Goal: Information Seeking & Learning: Find specific fact

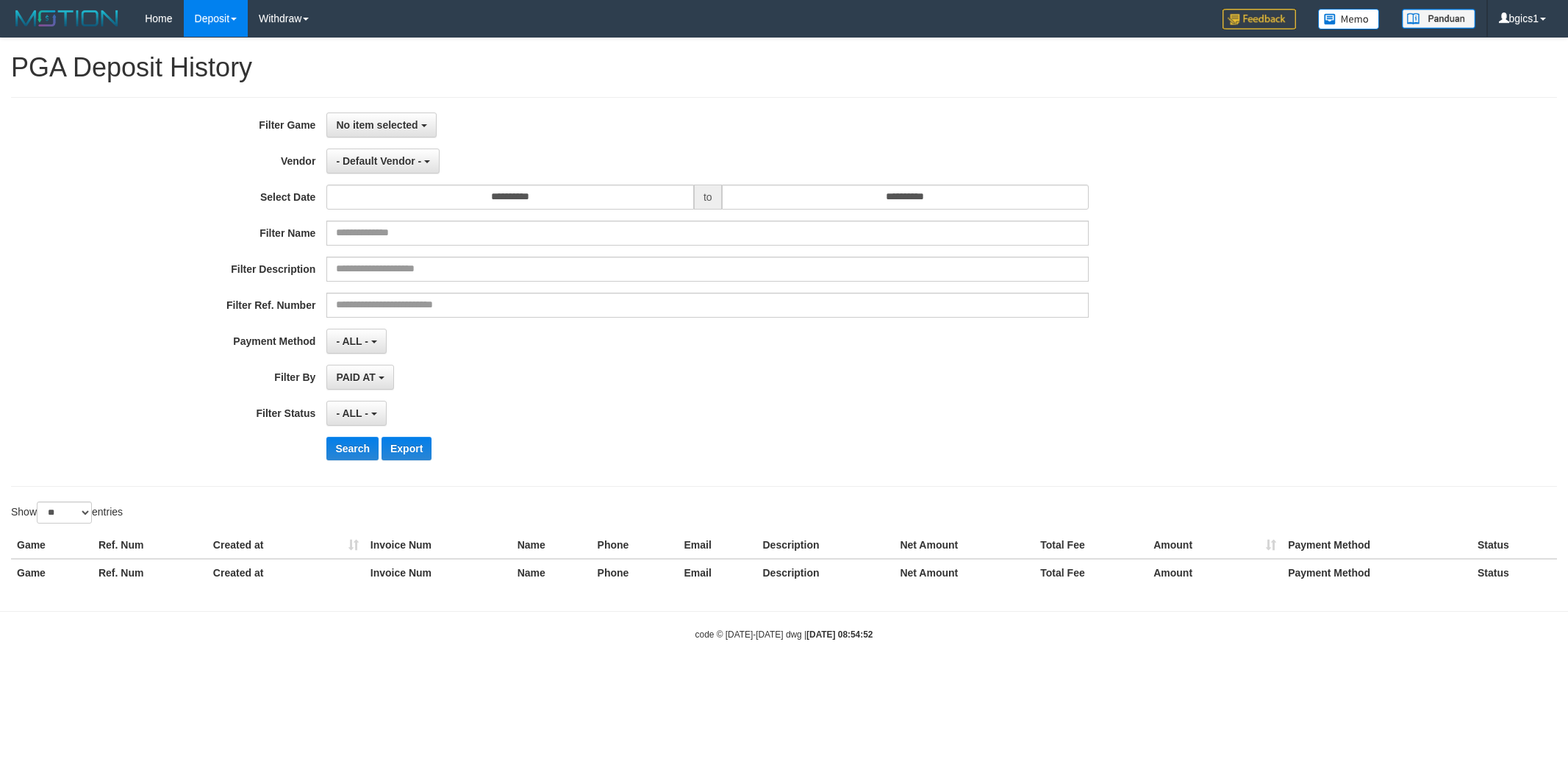
select select
select select "**"
click at [373, 120] on span "No item selected" at bounding box center [376, 125] width 82 height 12
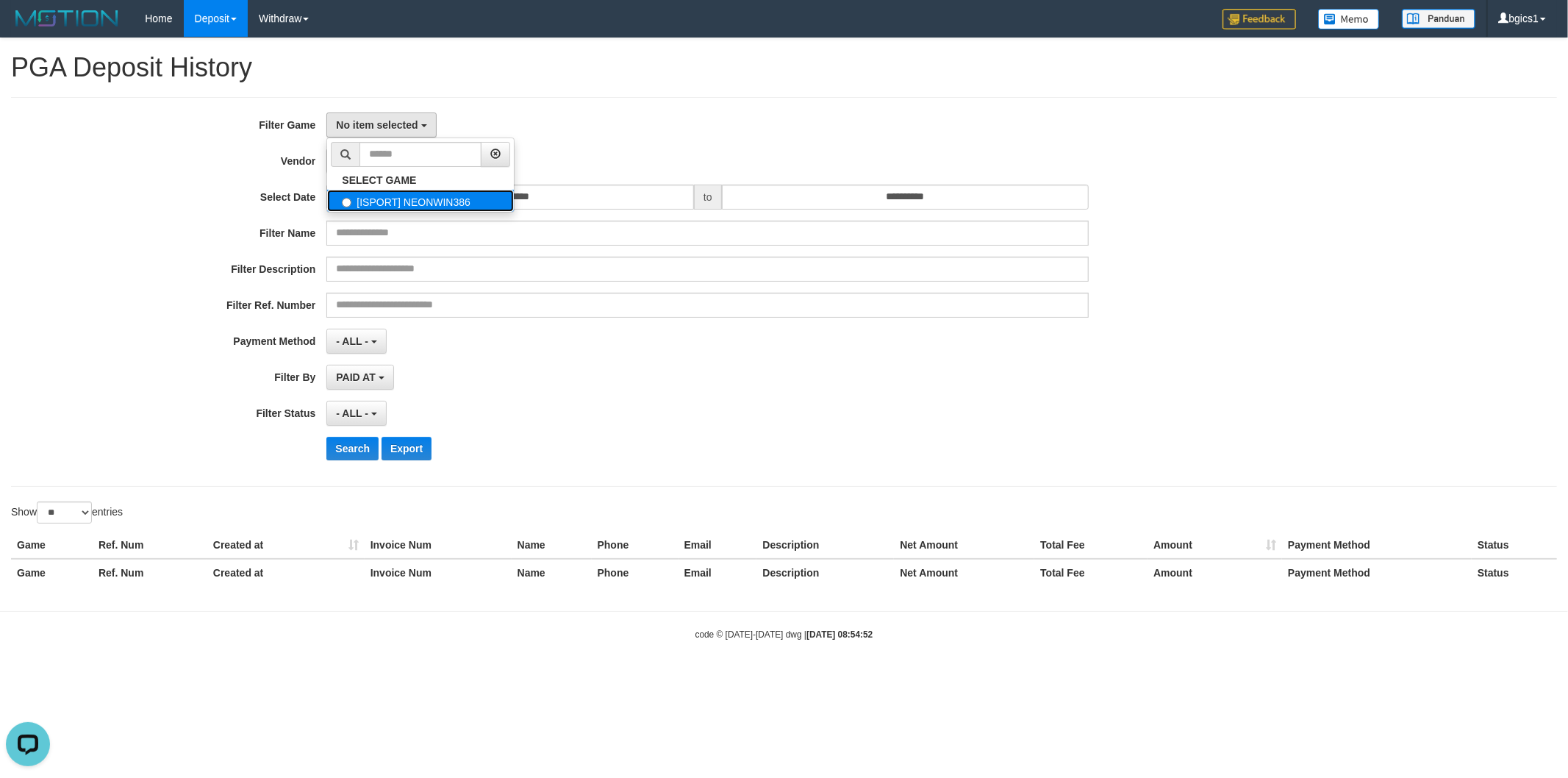
click at [407, 189] on label "[ISPORT] NEONWIN386" at bounding box center [420, 200] width 187 height 22
select select "****"
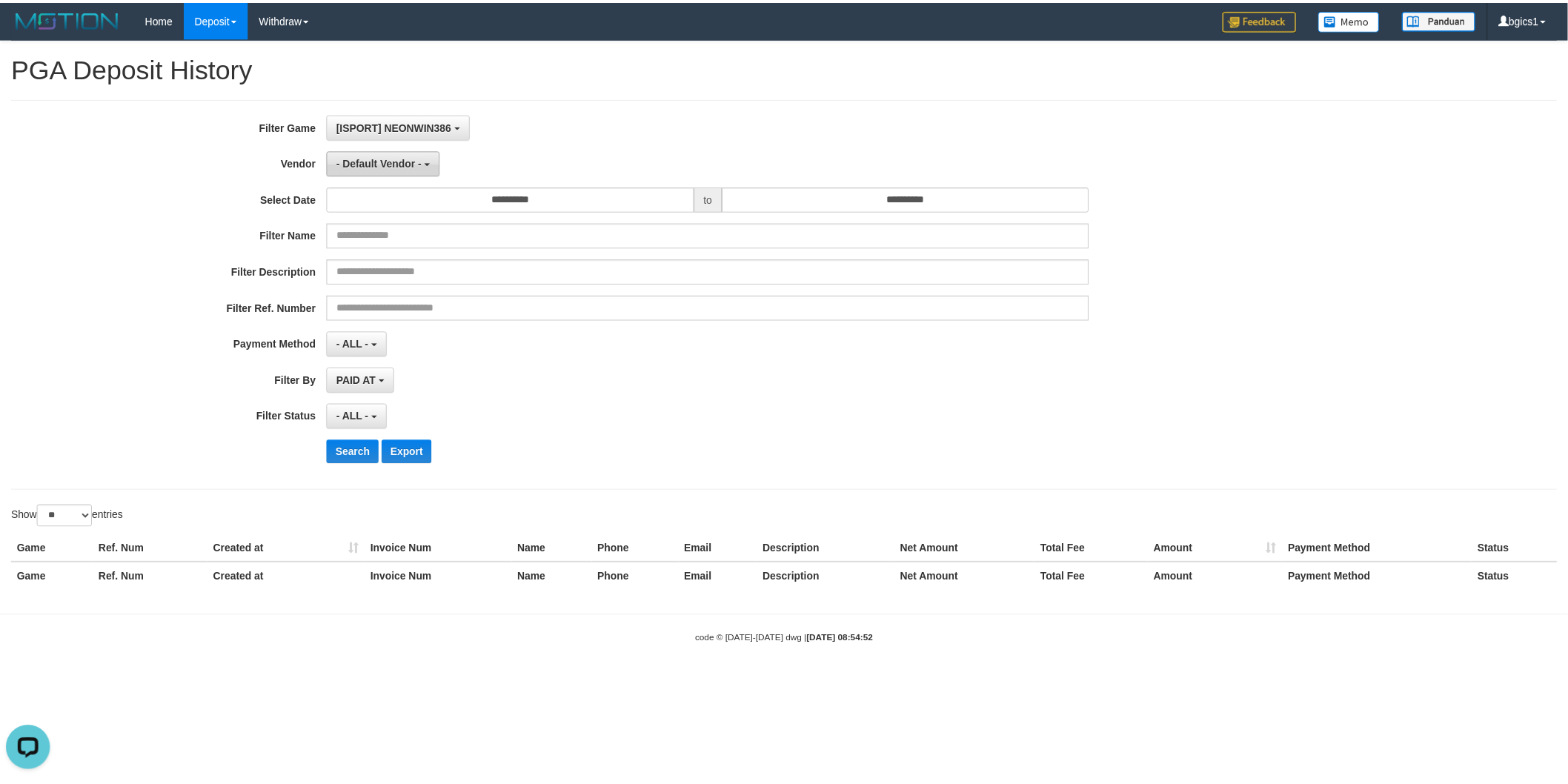
scroll to position [13, 0]
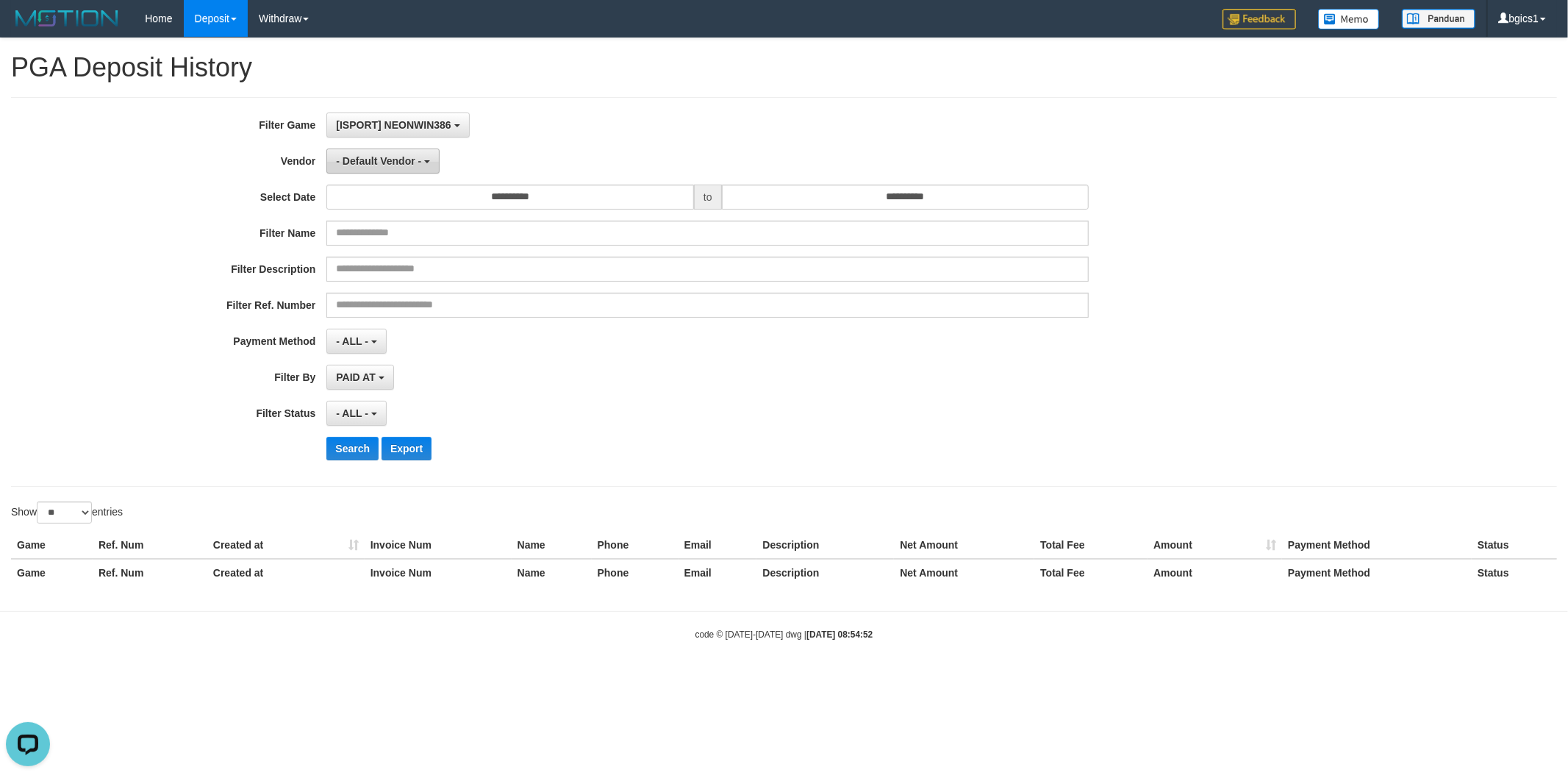
click at [401, 164] on span "- Default Vendor -" at bounding box center [378, 161] width 86 height 12
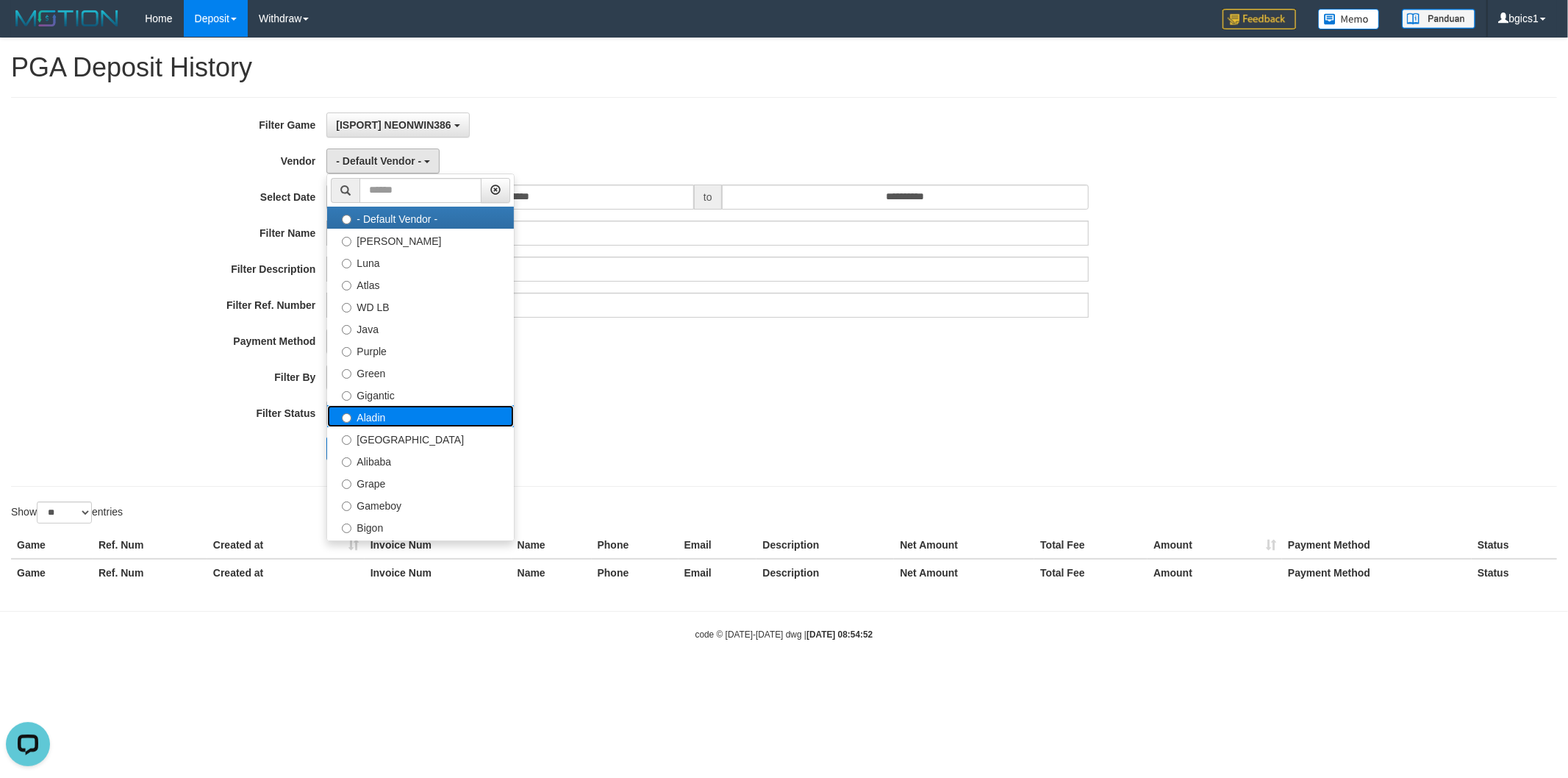
click at [356, 416] on label "Aladin" at bounding box center [420, 415] width 187 height 22
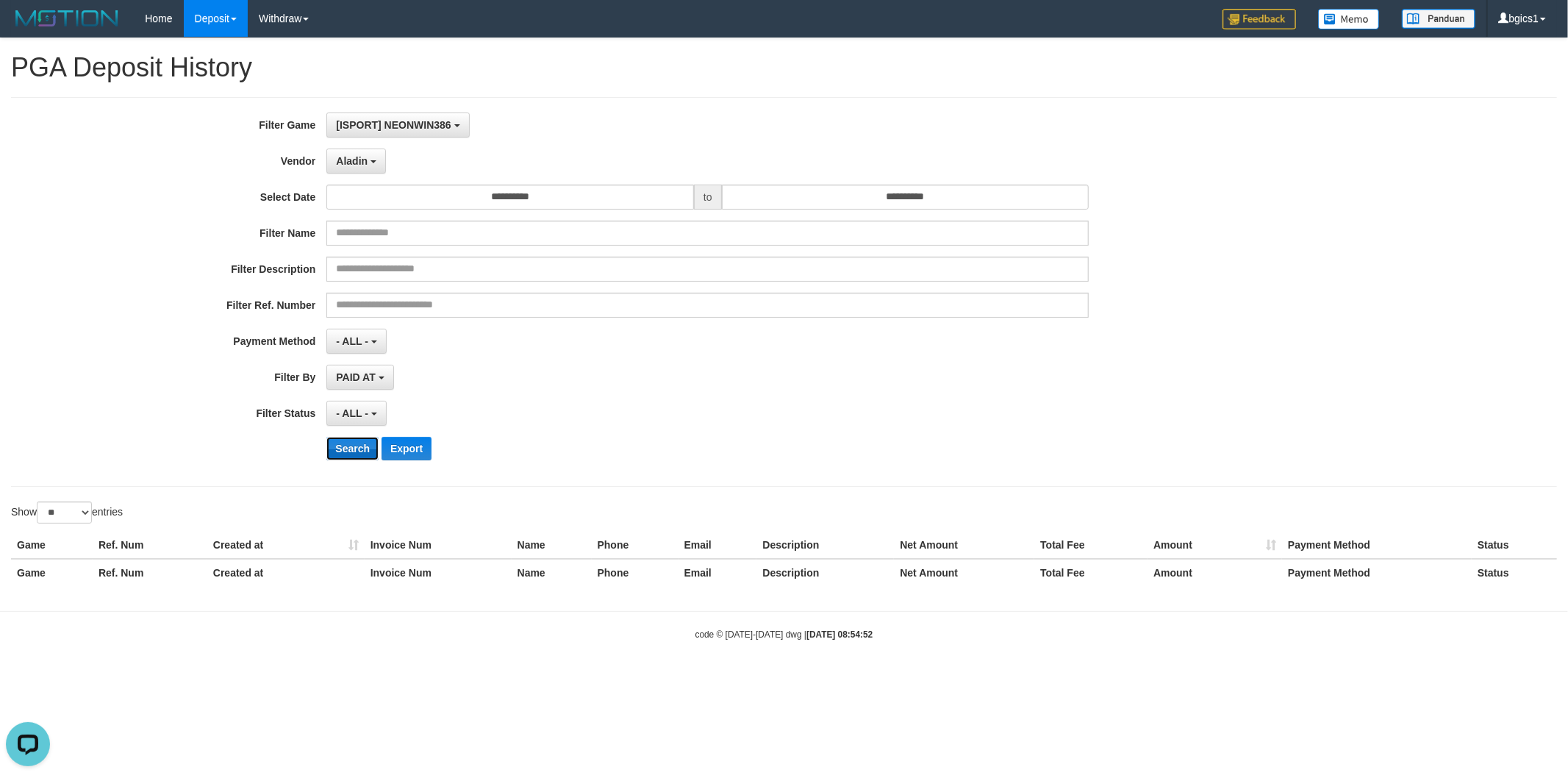
click at [355, 447] on button "Search" at bounding box center [352, 448] width 52 height 23
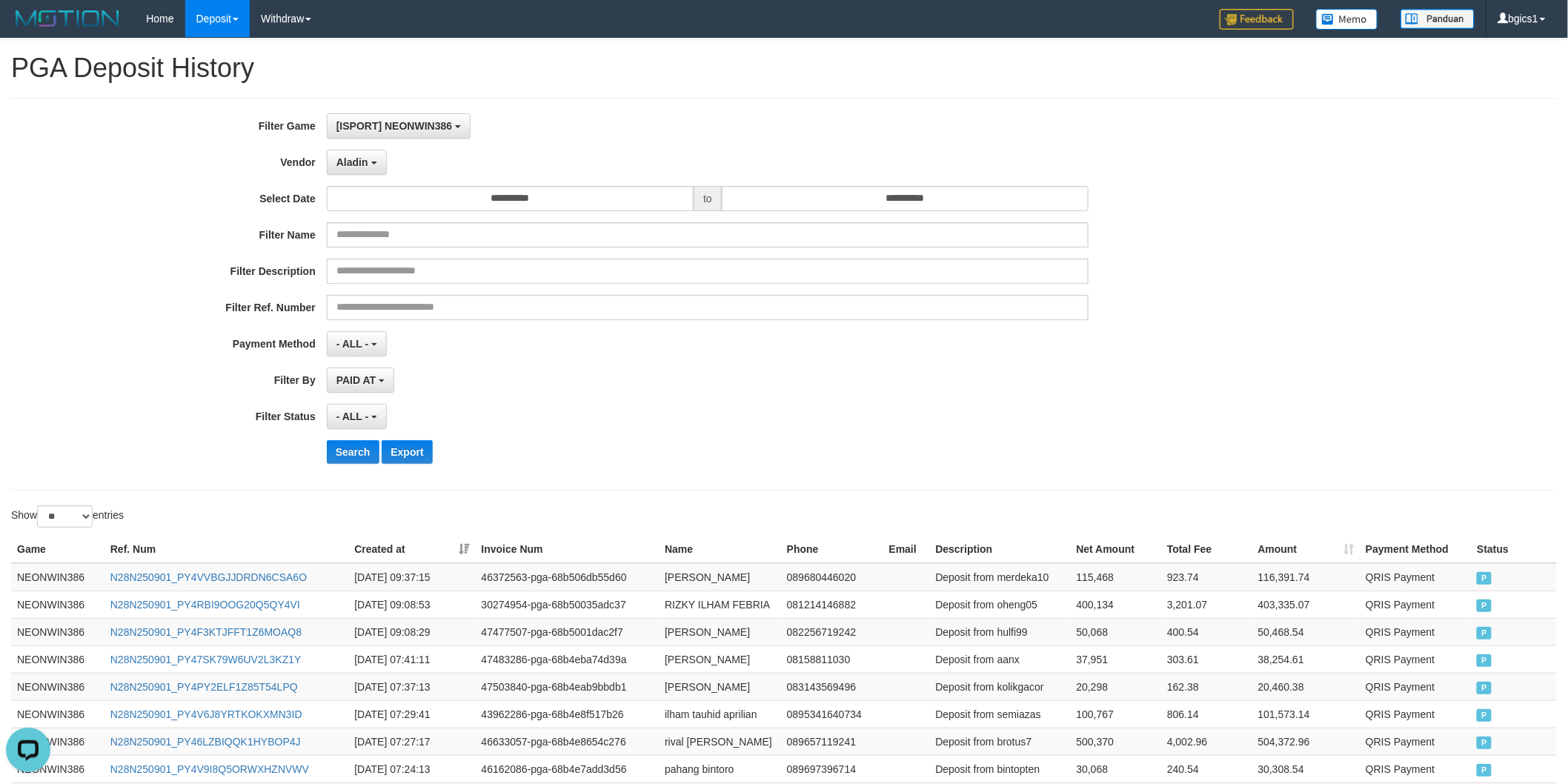
click at [898, 477] on div "**********" at bounding box center [783, 294] width 1546 height 392
click at [669, 628] on td "ridho nurfani" at bounding box center [720, 632] width 122 height 27
drag, startPoint x: 669, startPoint y: 628, endPoint x: 715, endPoint y: 628, distance: 46.0
click at [715, 628] on td "ridho nurfani" at bounding box center [720, 632] width 122 height 27
copy td "ridho nurfani"
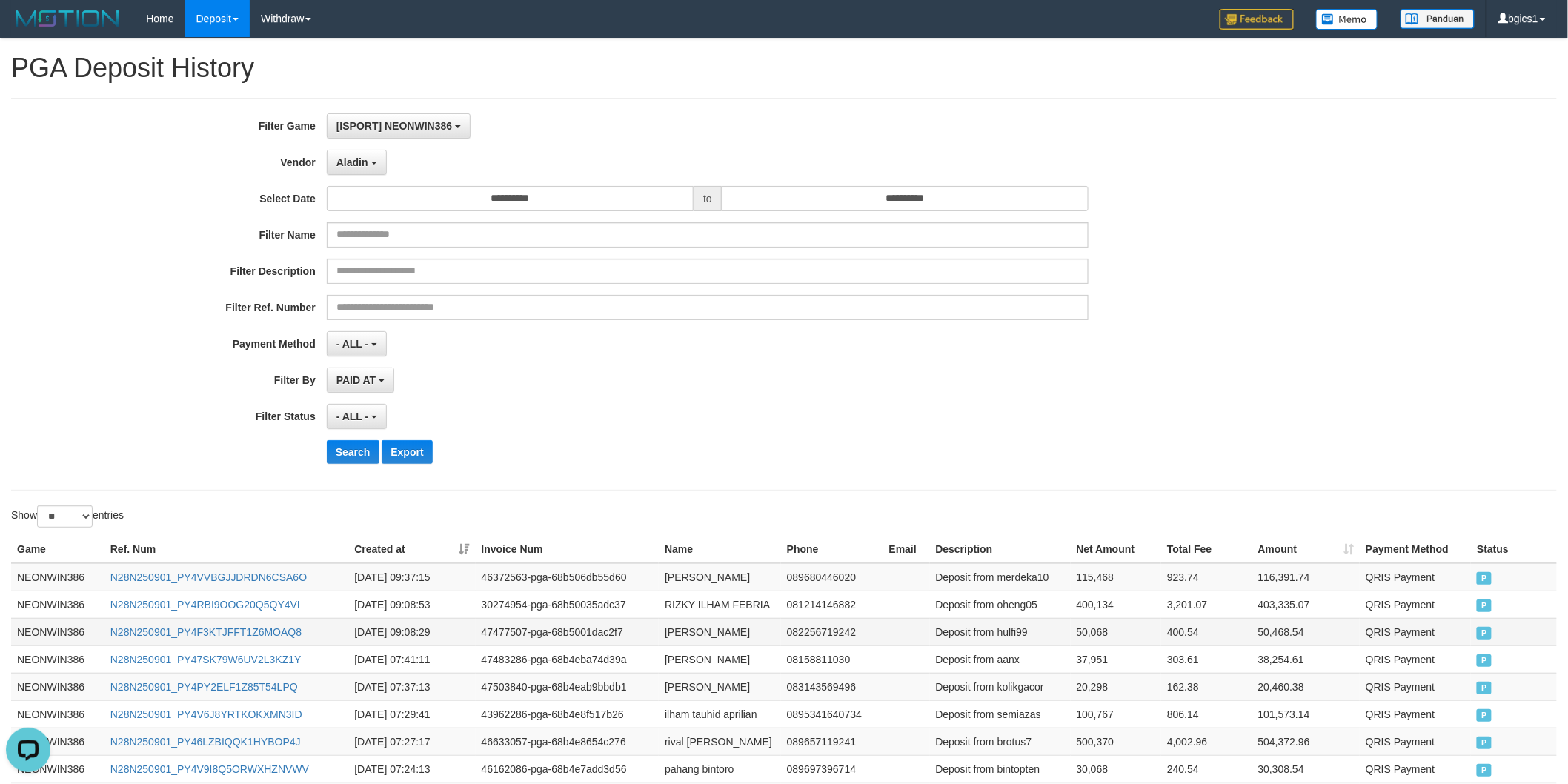
click at [1078, 628] on td "50,068" at bounding box center [1116, 632] width 91 height 27
copy td "50,068"
click at [1087, 604] on td "400,134" at bounding box center [1116, 604] width 91 height 27
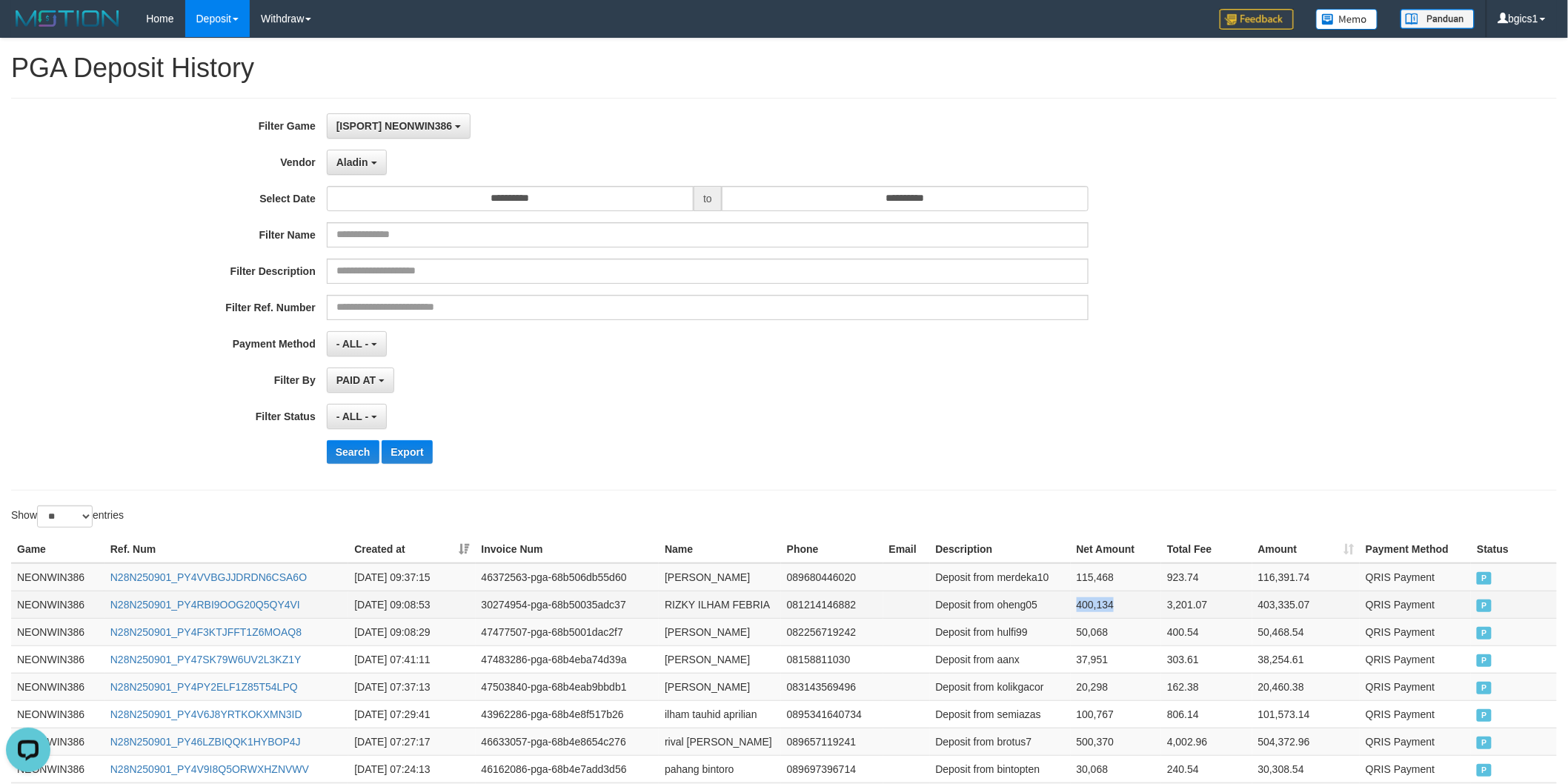
copy td "400,134"
click at [1104, 575] on td "115,468" at bounding box center [1116, 577] width 91 height 28
copy td "115,468"
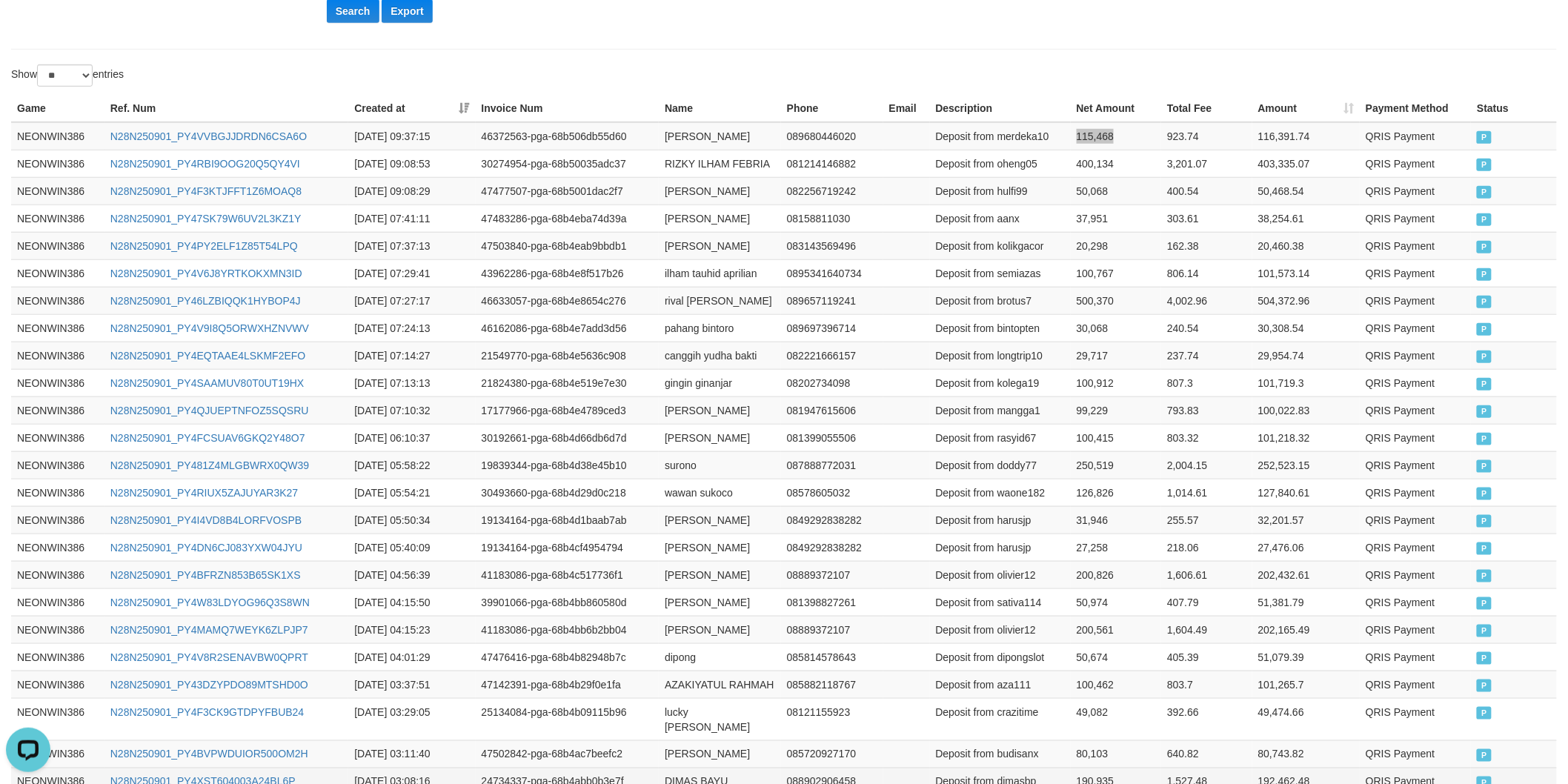
scroll to position [603, 0]
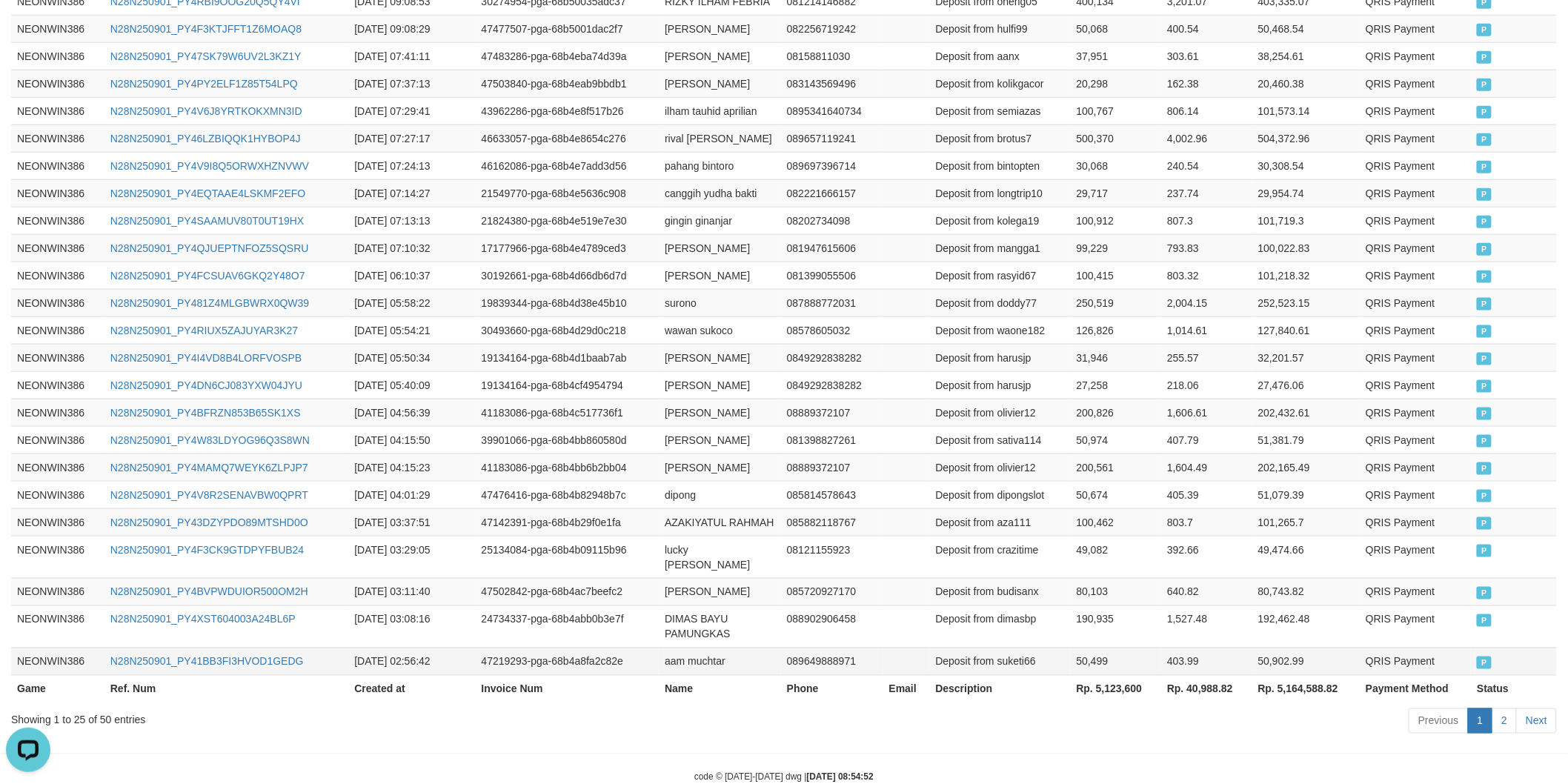
click at [1110, 675] on td "50,499" at bounding box center [1116, 661] width 91 height 27
click at [1110, 686] on th "Rp. 5,123,600" at bounding box center [1116, 689] width 91 height 27
copy th "5,123,600"
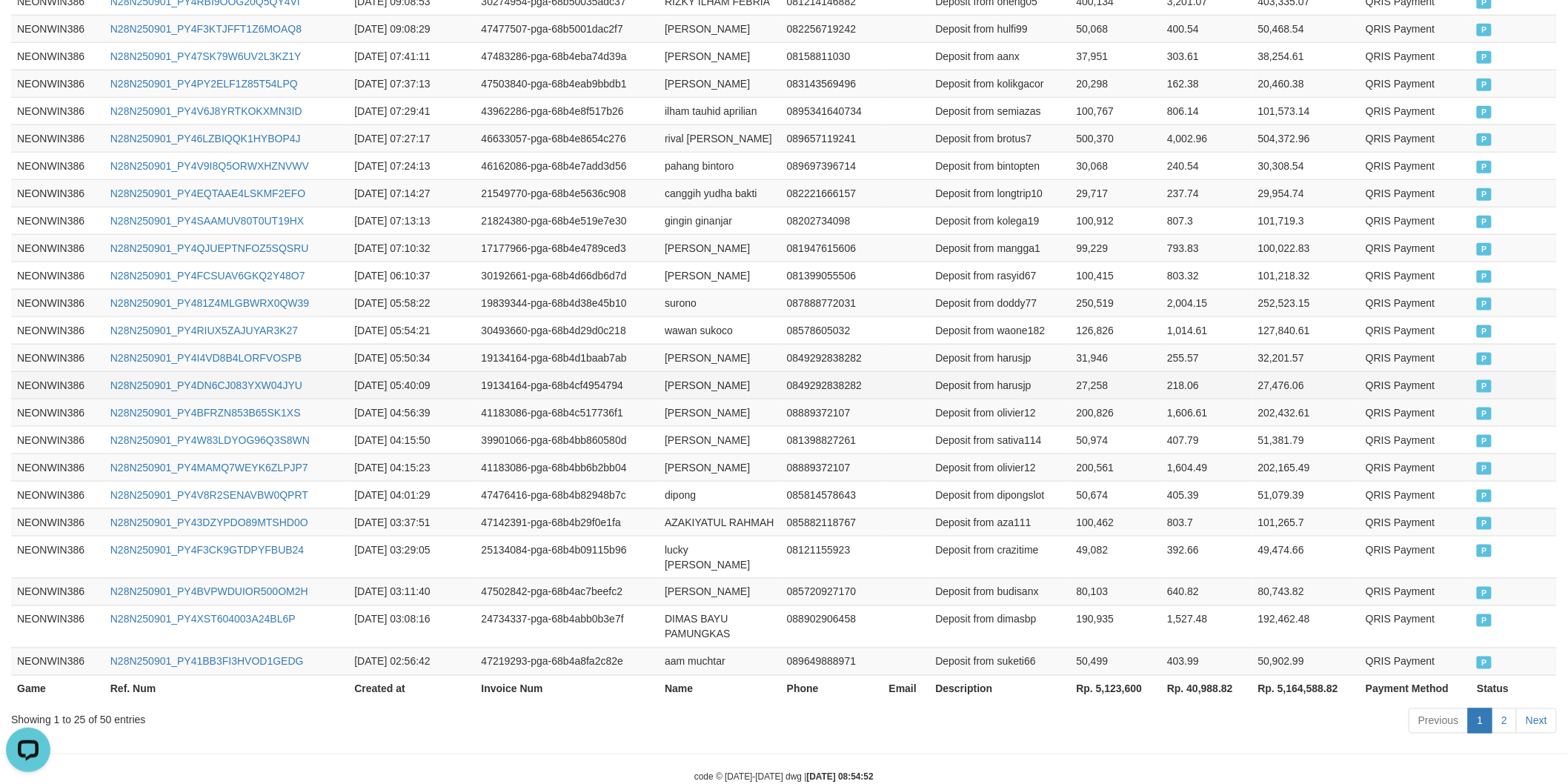
click at [1072, 383] on td "27,258" at bounding box center [1116, 385] width 91 height 27
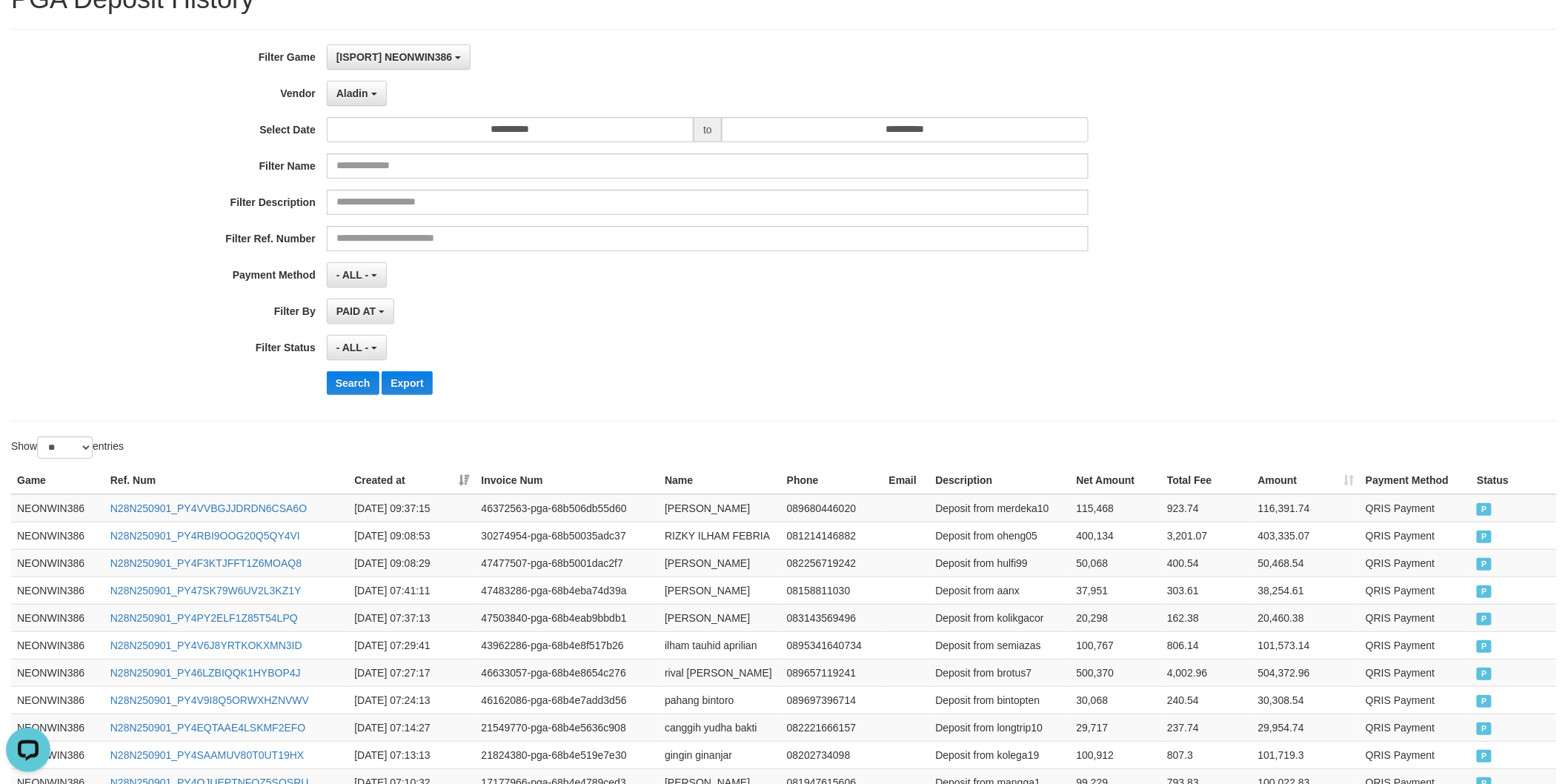
scroll to position [0, 0]
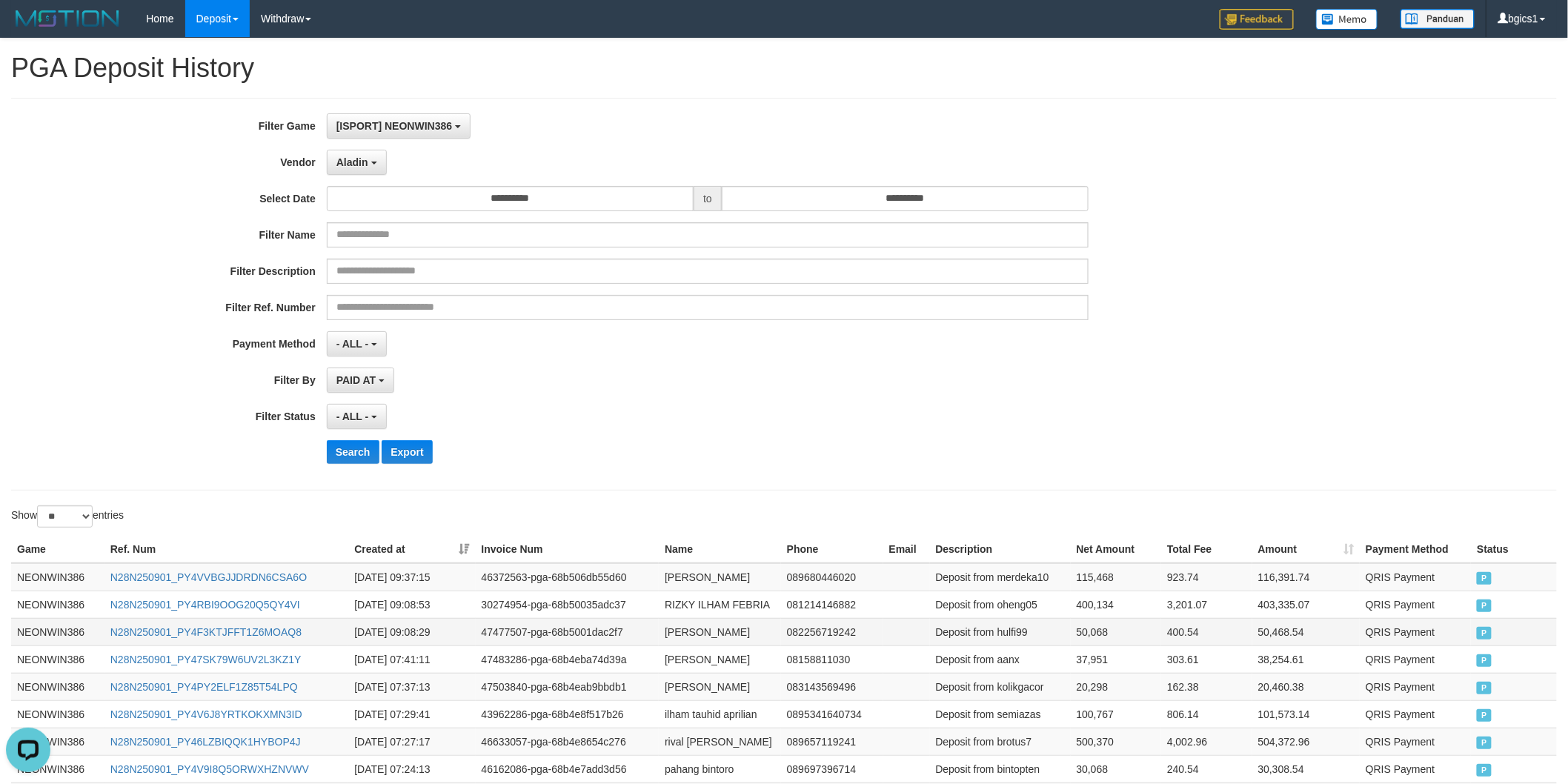
click at [1020, 634] on td "Deposit from hulfi99" at bounding box center [1000, 632] width 141 height 27
copy td "hulfi99"
click at [1021, 600] on td "Deposit from oheng05" at bounding box center [1000, 604] width 141 height 27
click at [1022, 600] on td "Deposit from oheng05" at bounding box center [1000, 604] width 141 height 27
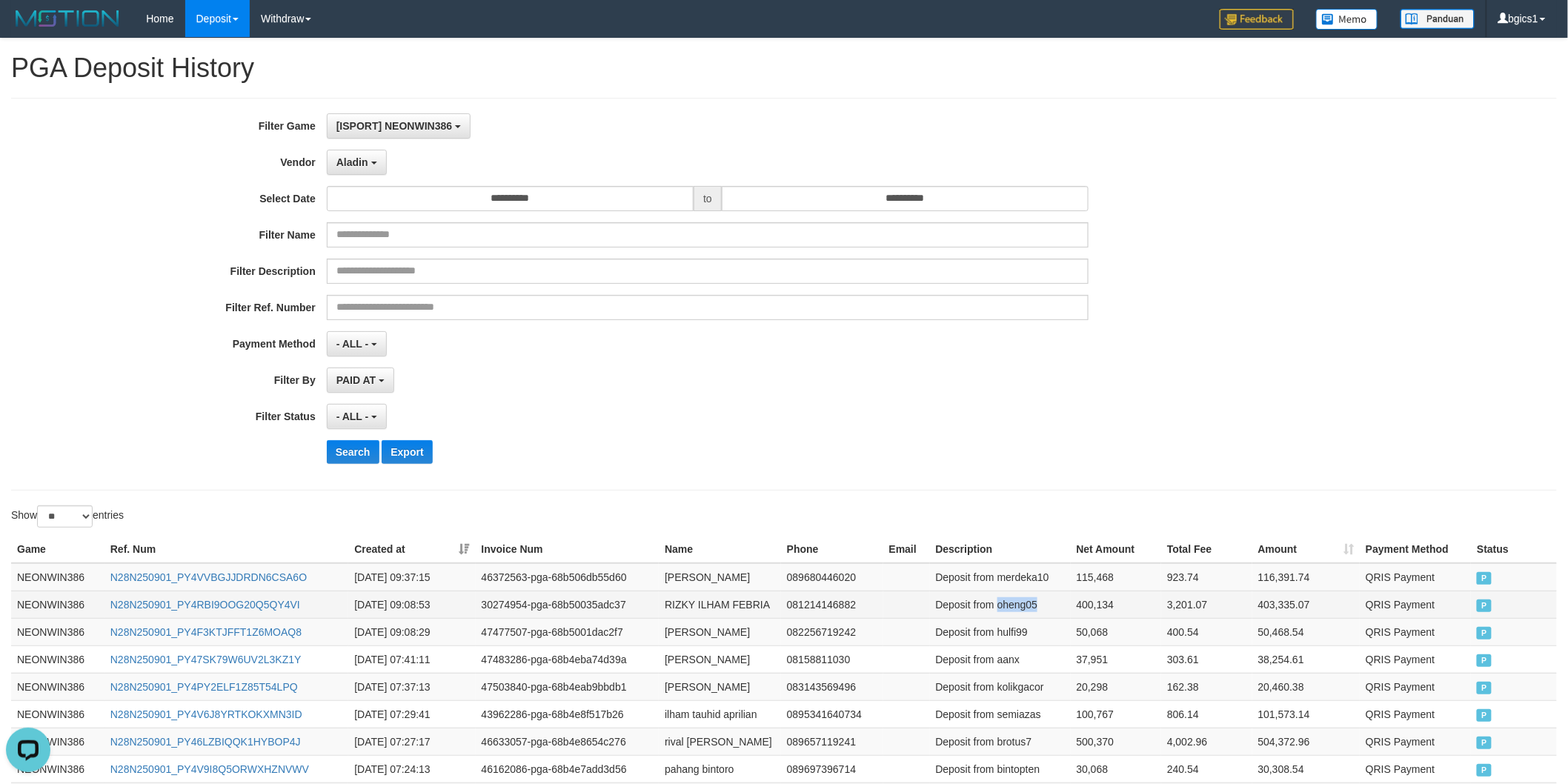
copy td "oheng05"
click at [1008, 571] on td "Deposit from merdeka10" at bounding box center [1000, 577] width 141 height 28
copy td "merdeka10"
click at [673, 626] on td "ridho nurfani" at bounding box center [720, 632] width 122 height 27
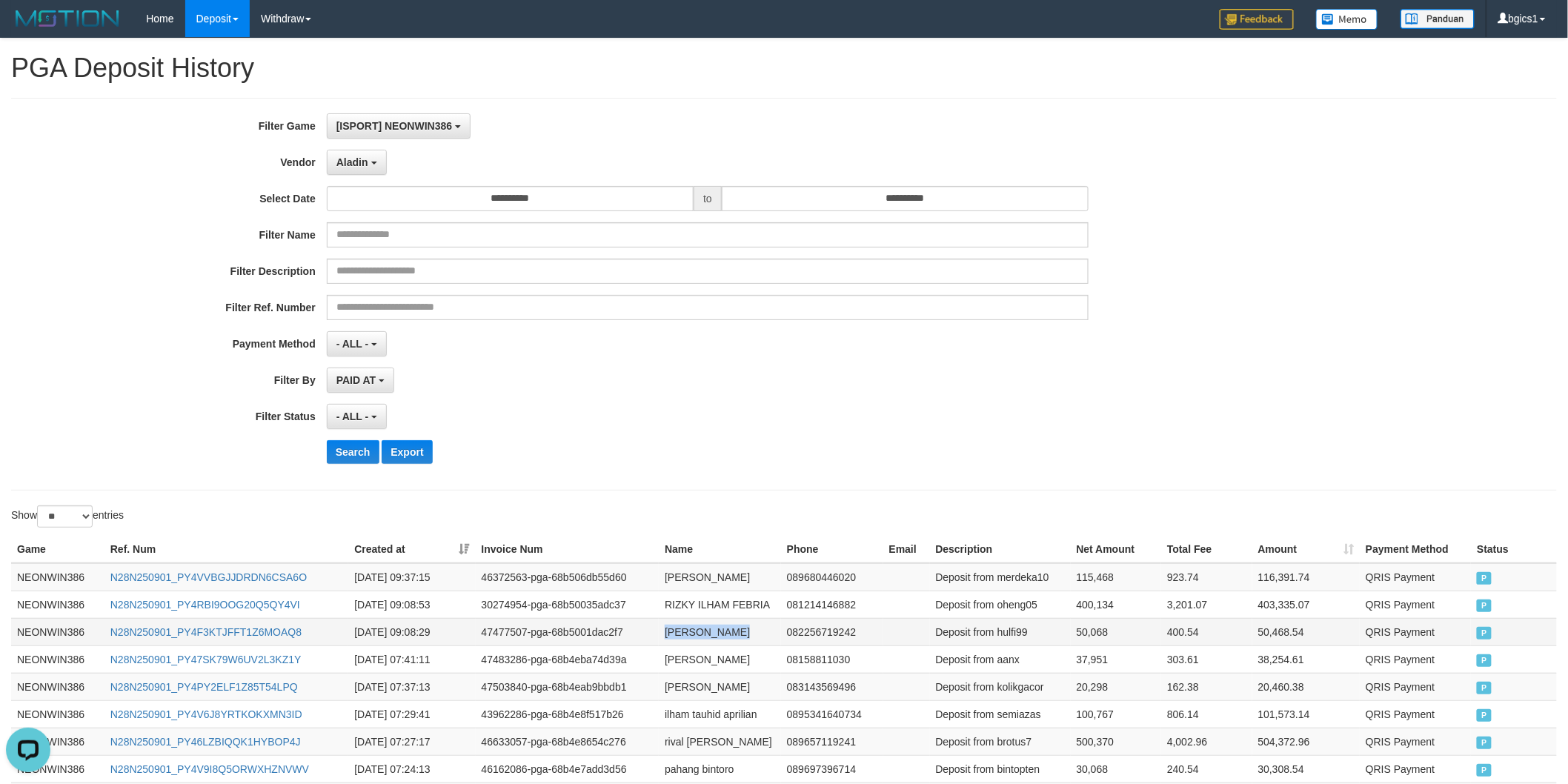
copy td "ridho nurfani"
drag, startPoint x: 673, startPoint y: 626, endPoint x: 712, endPoint y: 626, distance: 39.0
click at [712, 626] on td "ridho nurfani" at bounding box center [720, 632] width 122 height 27
click at [675, 603] on td "RIZKY ILHAM FEBRIA" at bounding box center [720, 604] width 122 height 27
copy td "RIZKY ILHAM FEBRIA"
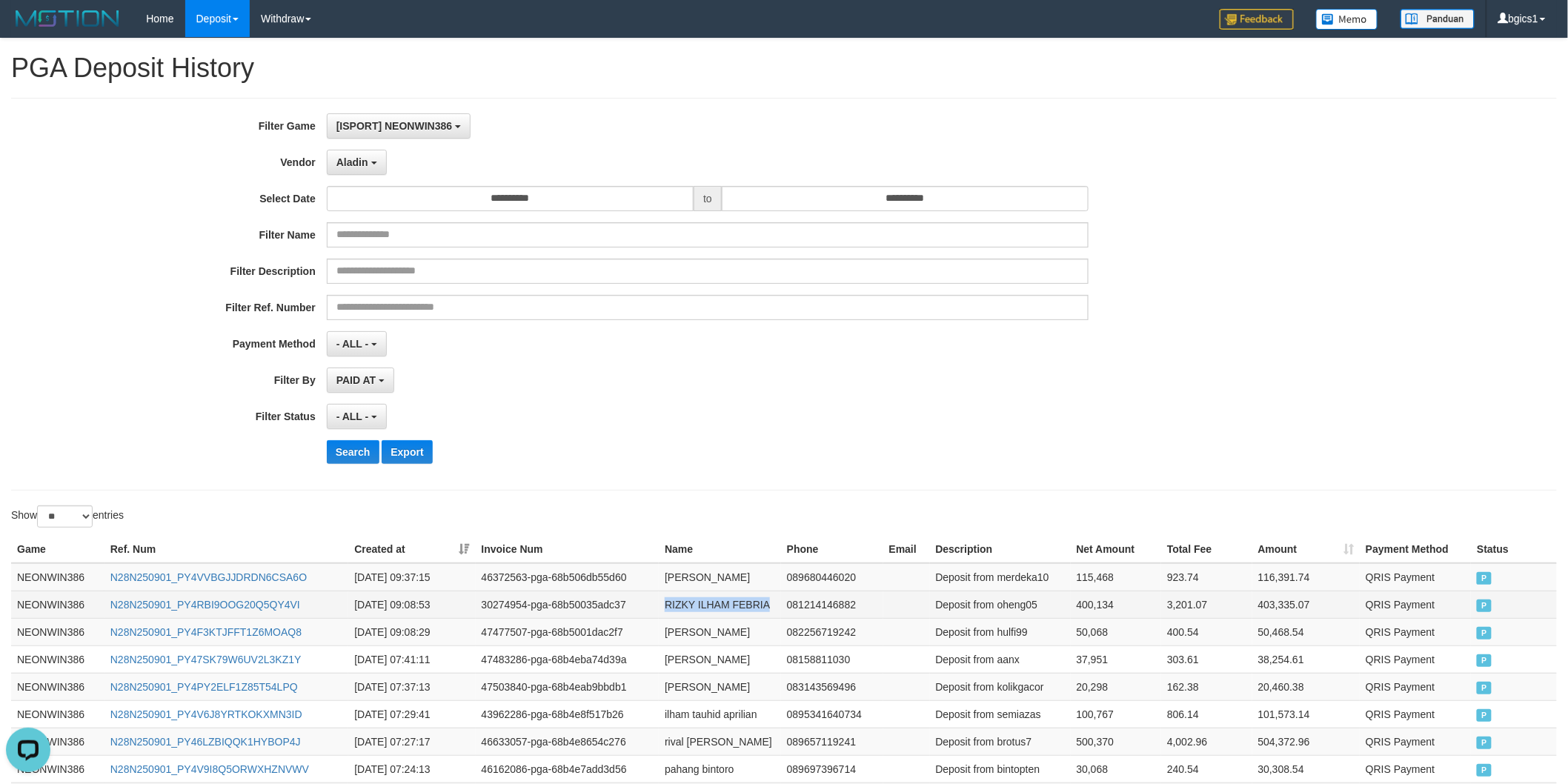
drag, startPoint x: 675, startPoint y: 603, endPoint x: 754, endPoint y: 602, distance: 79.0
click at [754, 602] on td "RIZKY ILHAM FEBRIA" at bounding box center [720, 604] width 122 height 27
click at [678, 580] on td "irfan setiady" at bounding box center [720, 577] width 122 height 28
drag, startPoint x: 678, startPoint y: 580, endPoint x: 694, endPoint y: 578, distance: 16.1
click at [694, 578] on td "irfan setiady" at bounding box center [720, 577] width 122 height 28
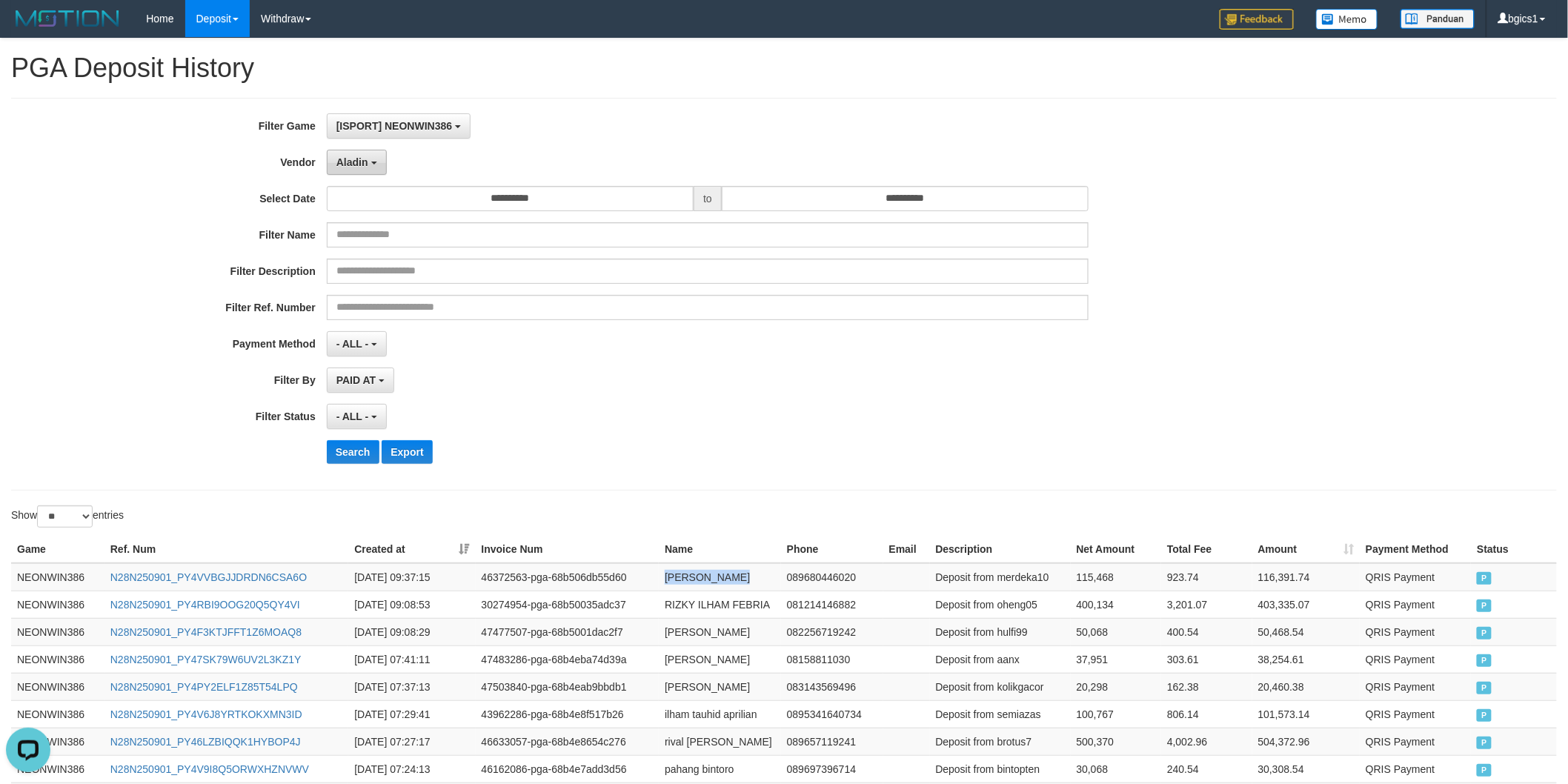
click at [359, 166] on span "Aladin" at bounding box center [352, 162] width 32 height 12
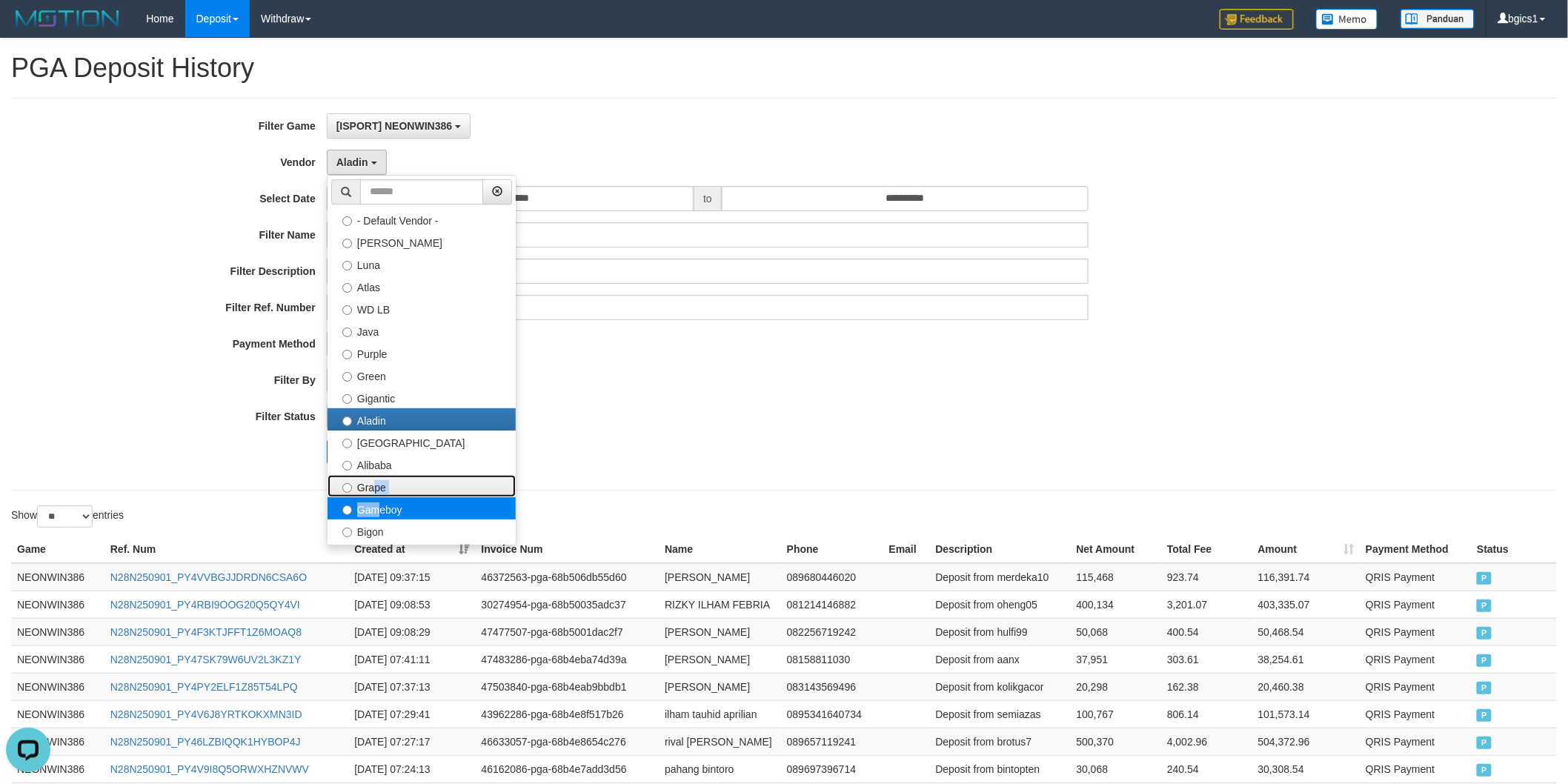
click at [371, 500] on ul "- Default Vendor - Lucy Luna Atlas WD LB Java Purple Green Gigantic Aladin Duba…" at bounding box center [422, 360] width 190 height 370
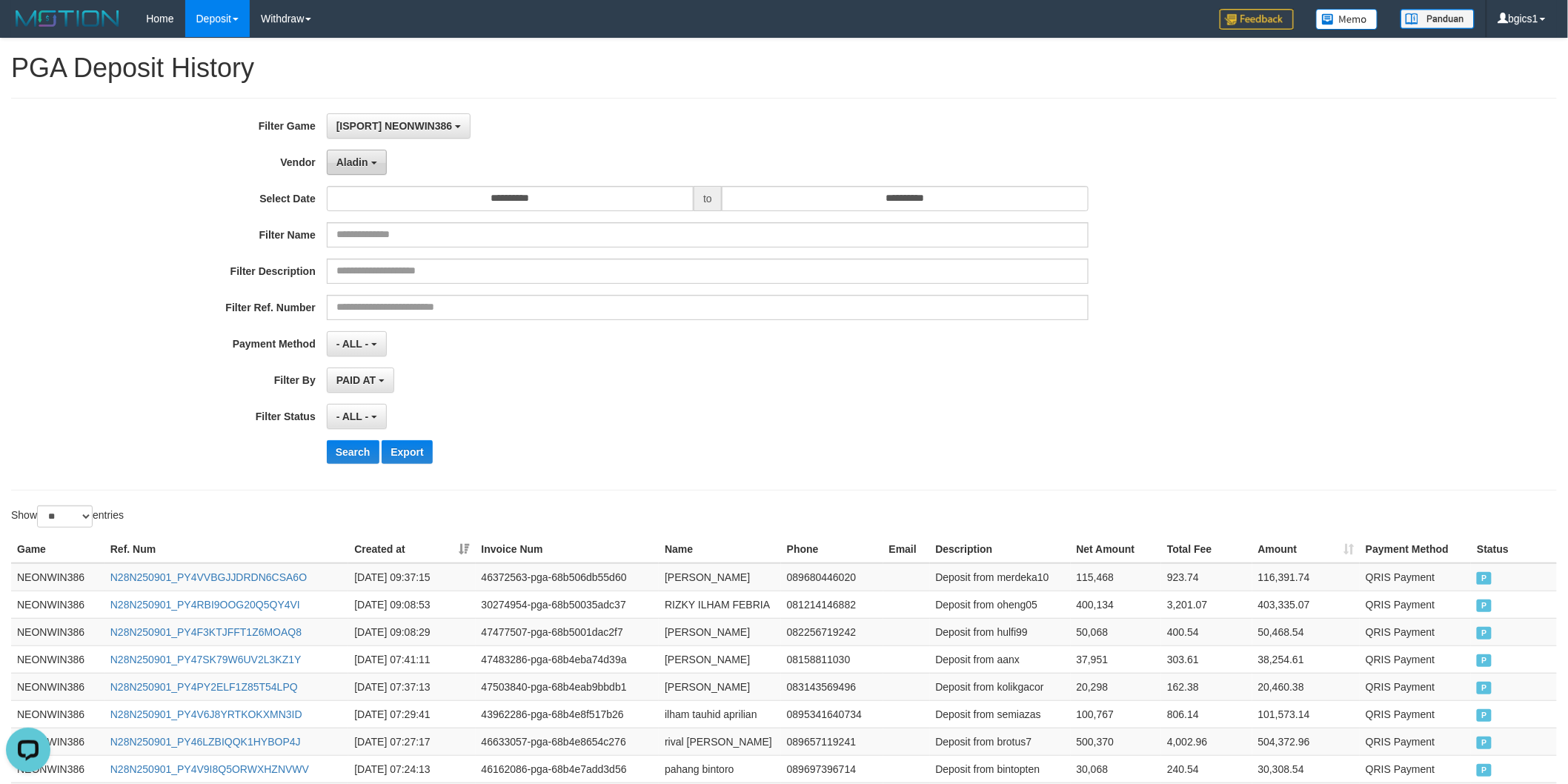
click at [376, 153] on button "Aladin" at bounding box center [357, 162] width 60 height 25
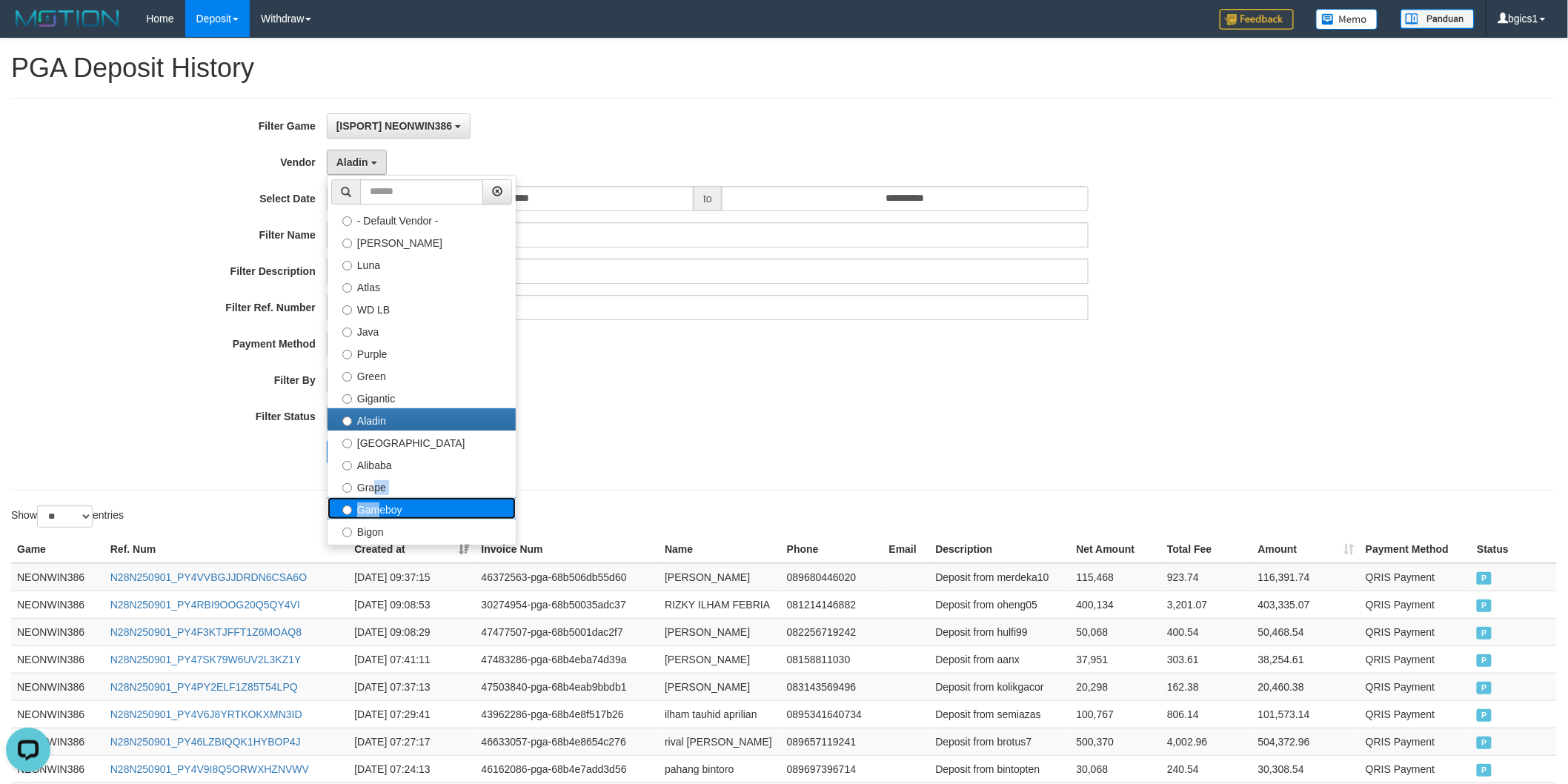
click at [368, 505] on label "Gameboy" at bounding box center [422, 508] width 188 height 22
select select "**********"
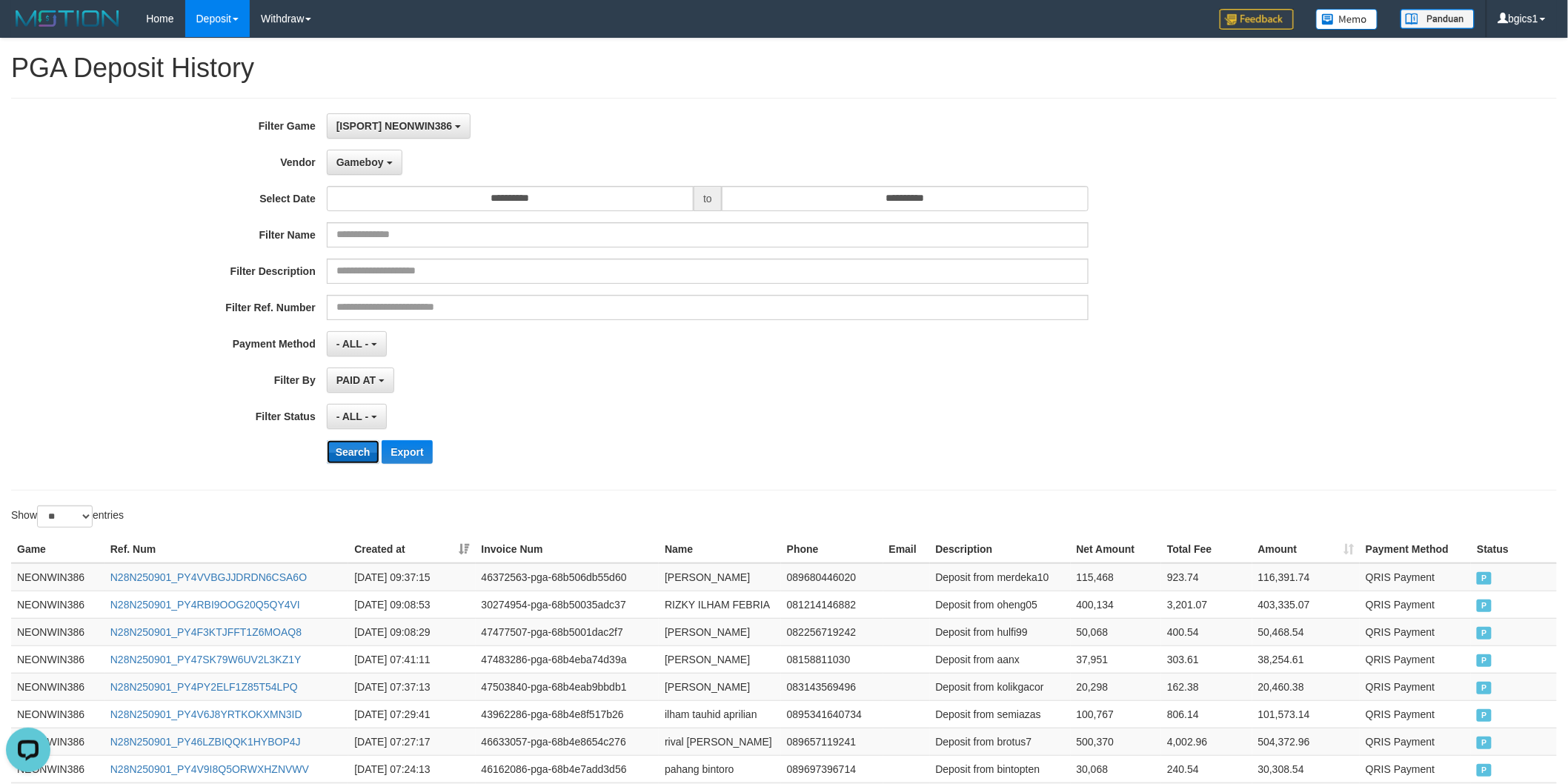
click at [359, 445] on button "Search" at bounding box center [353, 452] width 52 height 23
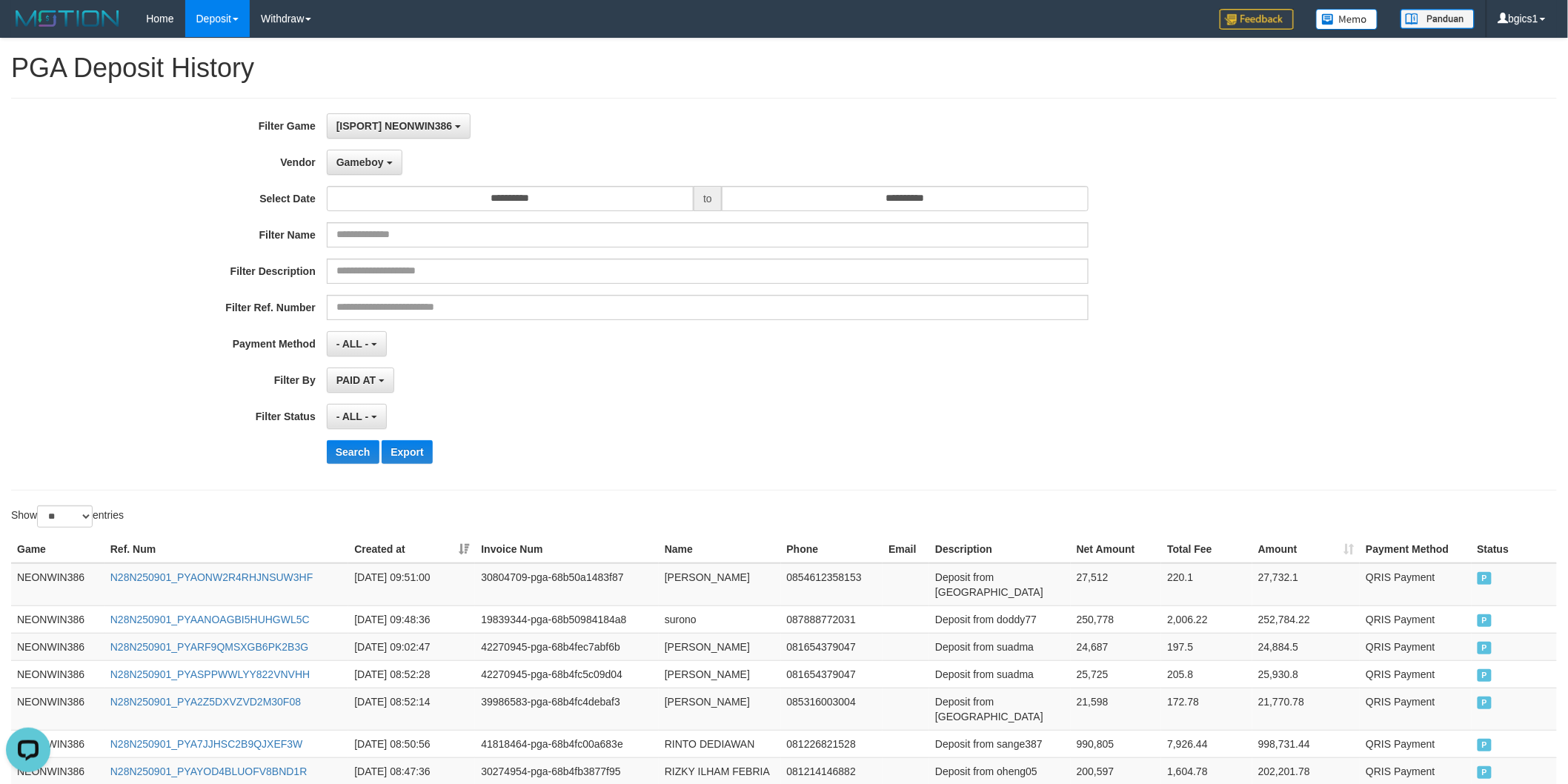
click at [782, 428] on div "- ALL - SELECT ALL - ALL - SELECT STATUS PENDING/UNPAID PAID CANCELED EXPIRED" at bounding box center [707, 417] width 763 height 25
click at [1094, 730] on td "990,805" at bounding box center [1116, 743] width 91 height 27
click at [1094, 688] on td "21,598" at bounding box center [1116, 709] width 91 height 43
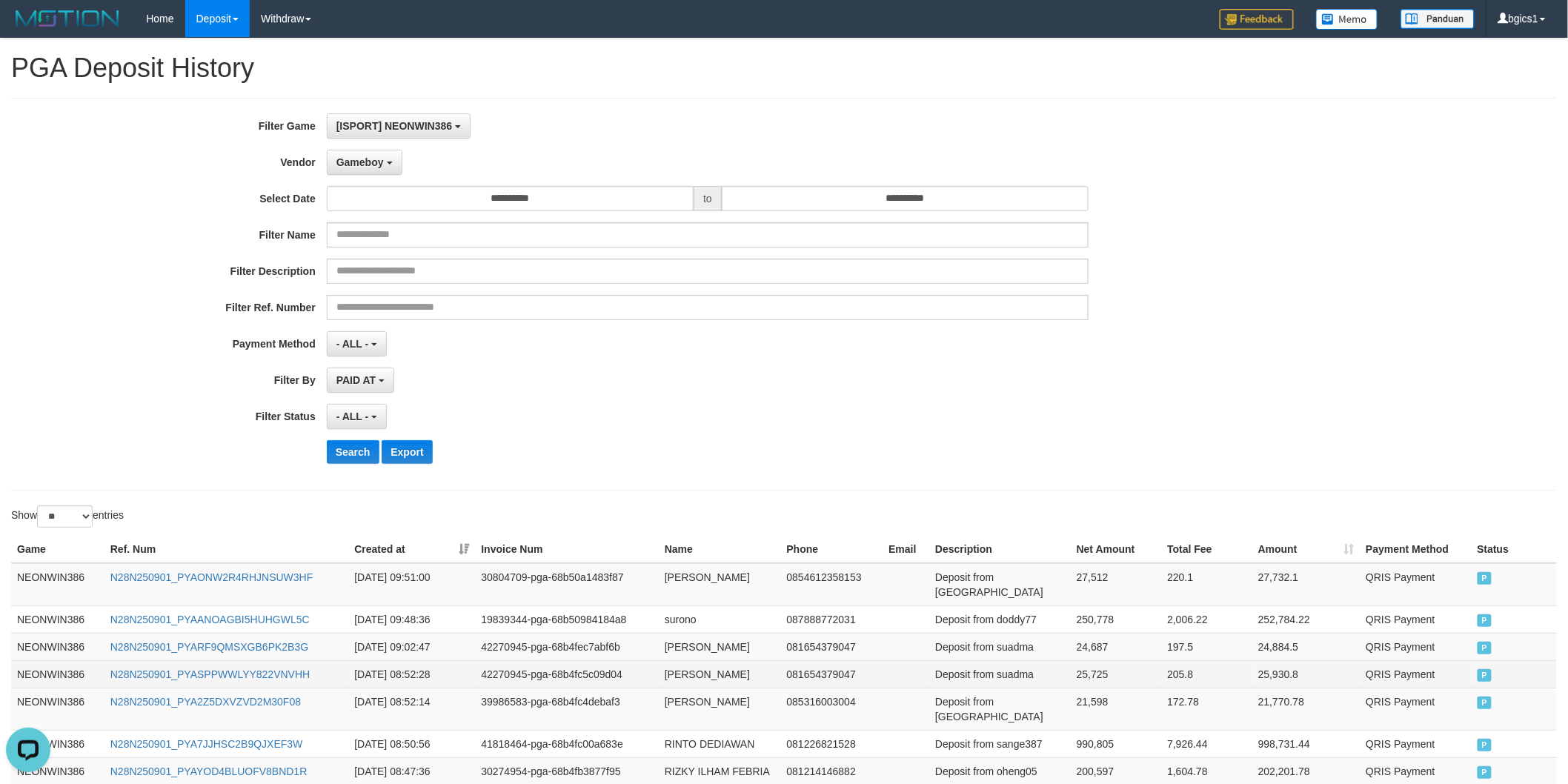
click at [1087, 660] on td "25,725" at bounding box center [1116, 674] width 91 height 27
click at [1094, 633] on td "24,687" at bounding box center [1116, 646] width 91 height 27
click at [1107, 606] on td "250,778" at bounding box center [1116, 619] width 91 height 27
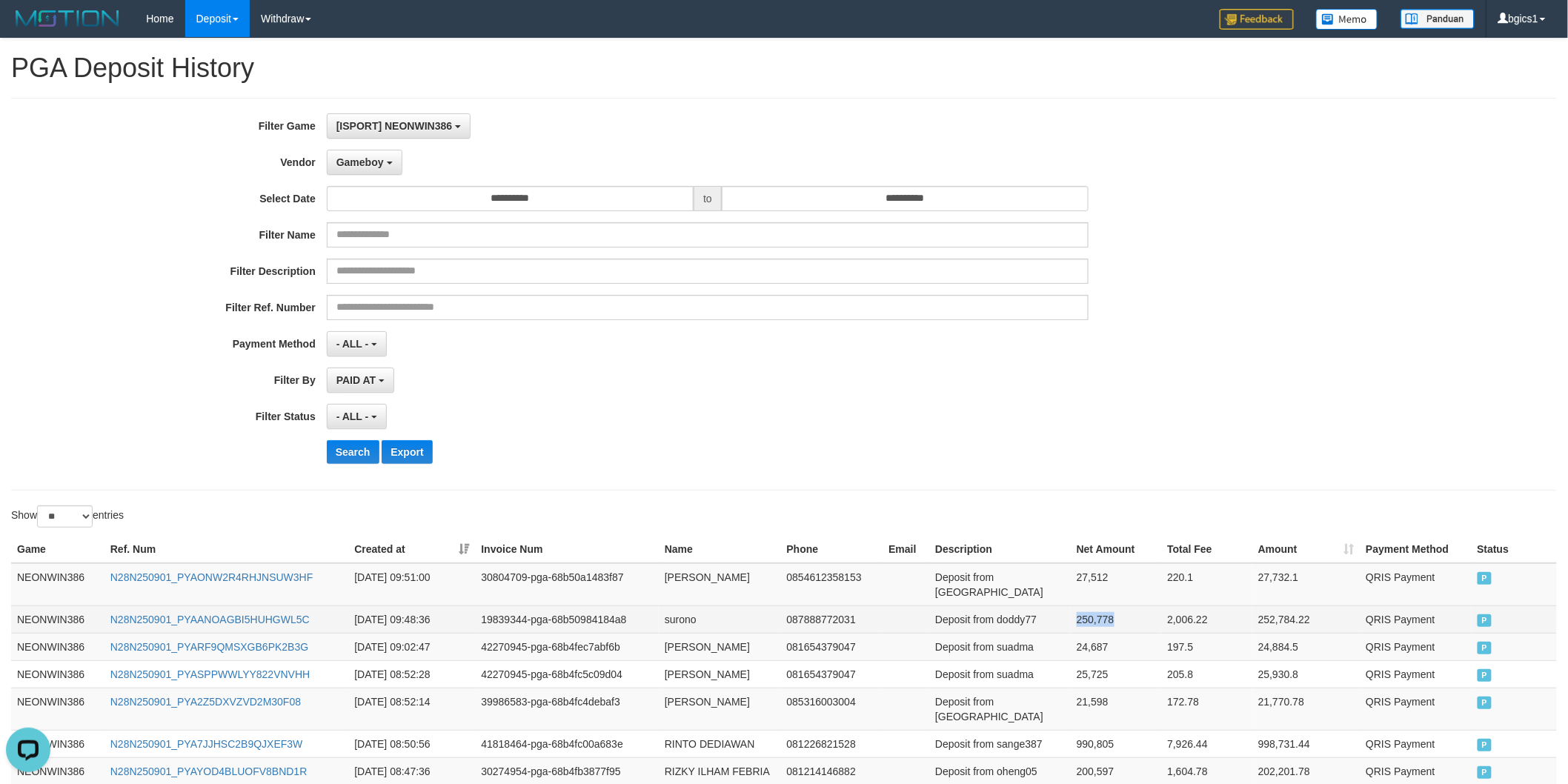
click at [1107, 606] on td "250,778" at bounding box center [1116, 619] width 91 height 27
click at [1105, 579] on td "27,512" at bounding box center [1116, 584] width 91 height 43
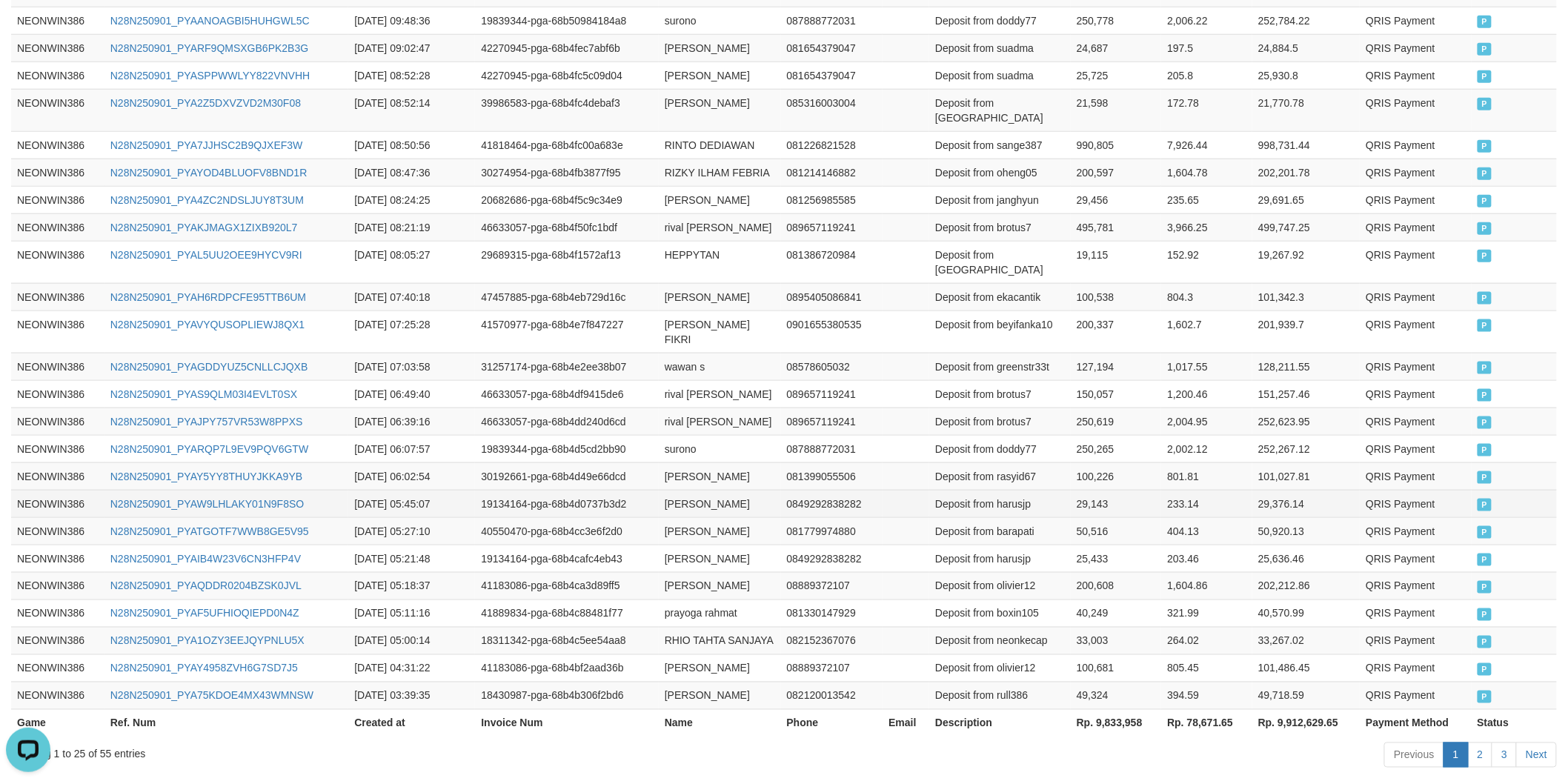
scroll to position [642, 0]
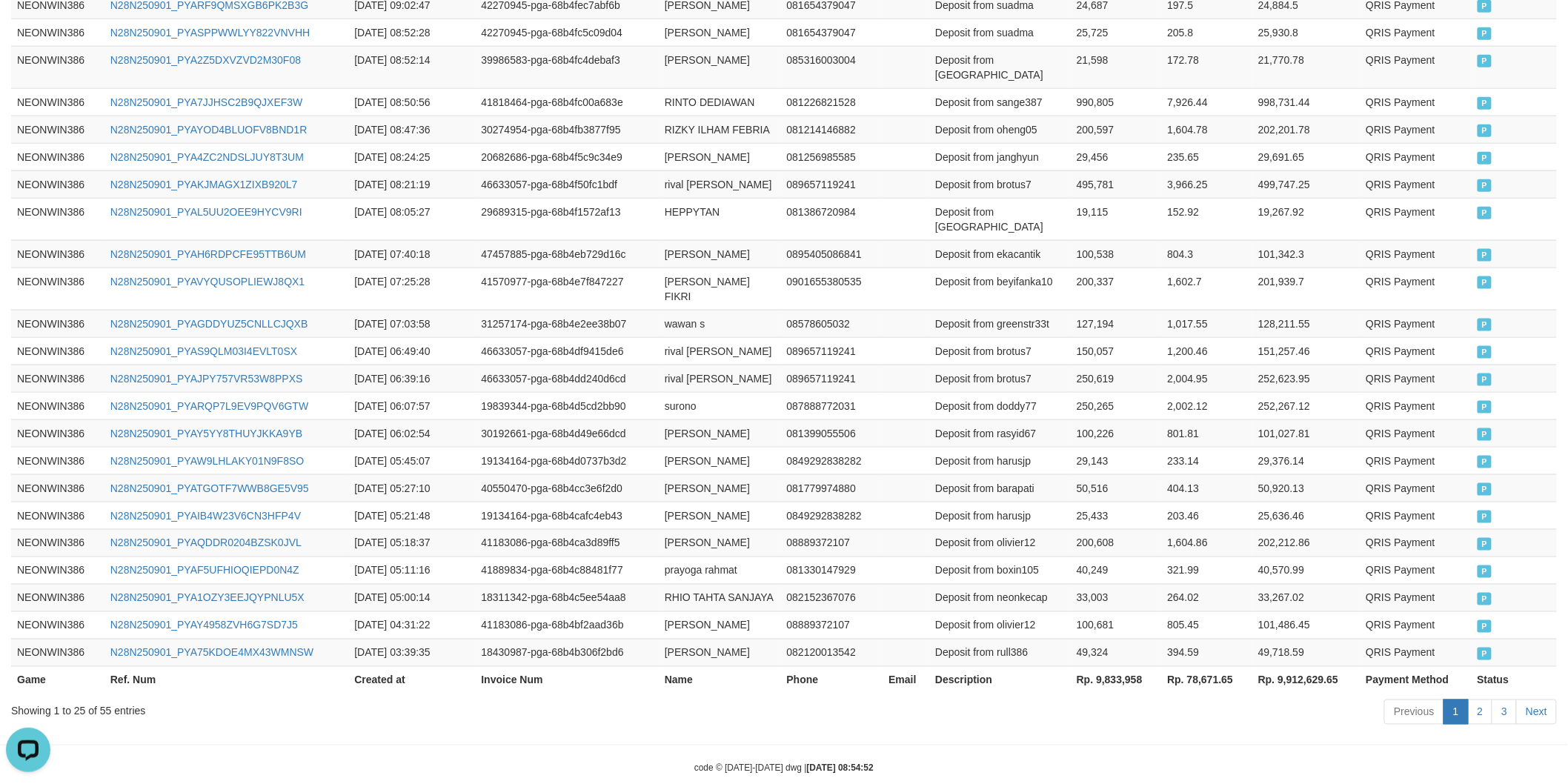
click at [1116, 666] on th "Rp. 9,833,958" at bounding box center [1116, 679] width 91 height 27
click at [836, 474] on td "081779974880" at bounding box center [832, 487] width 103 height 27
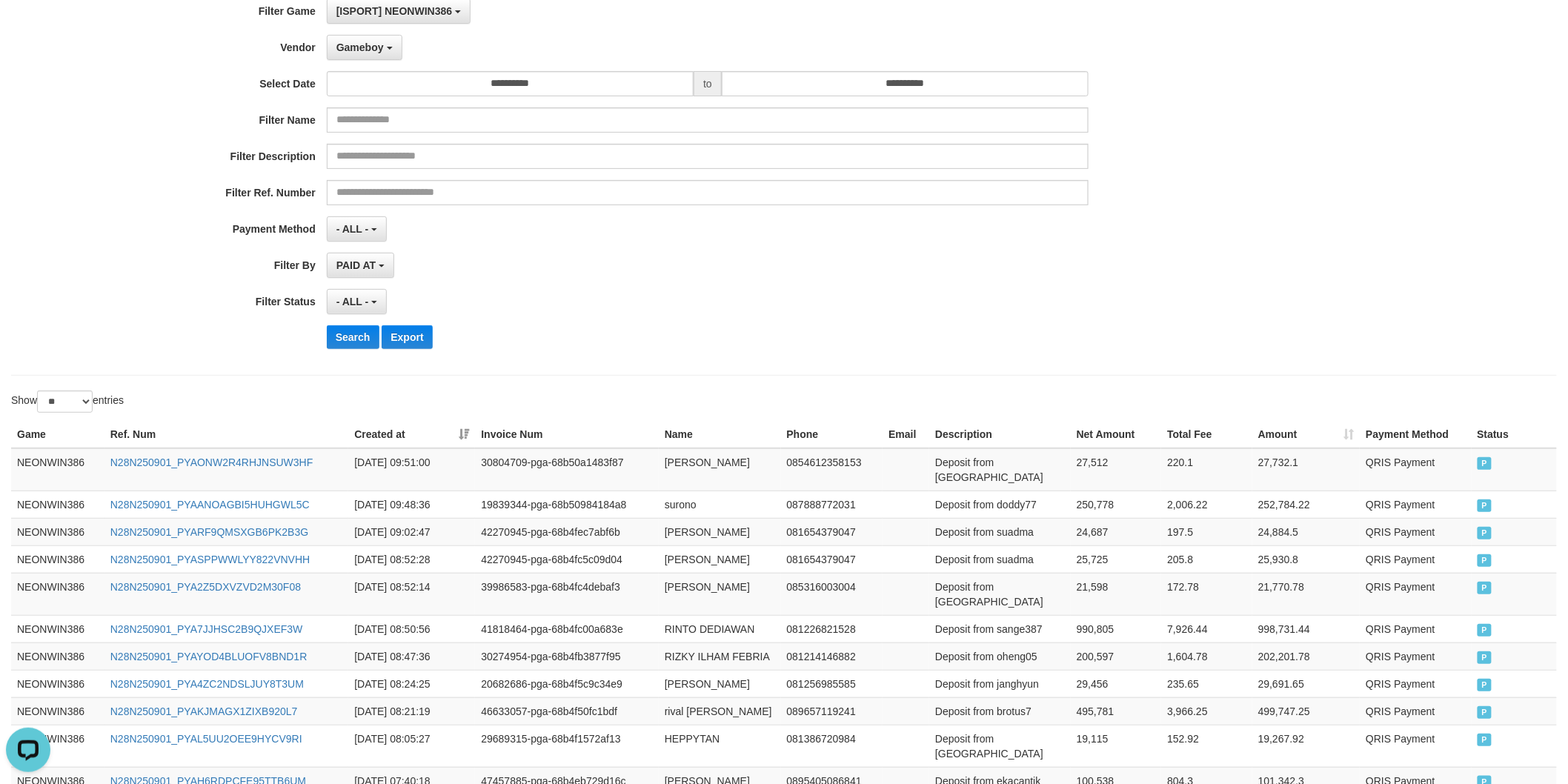
scroll to position [0, 0]
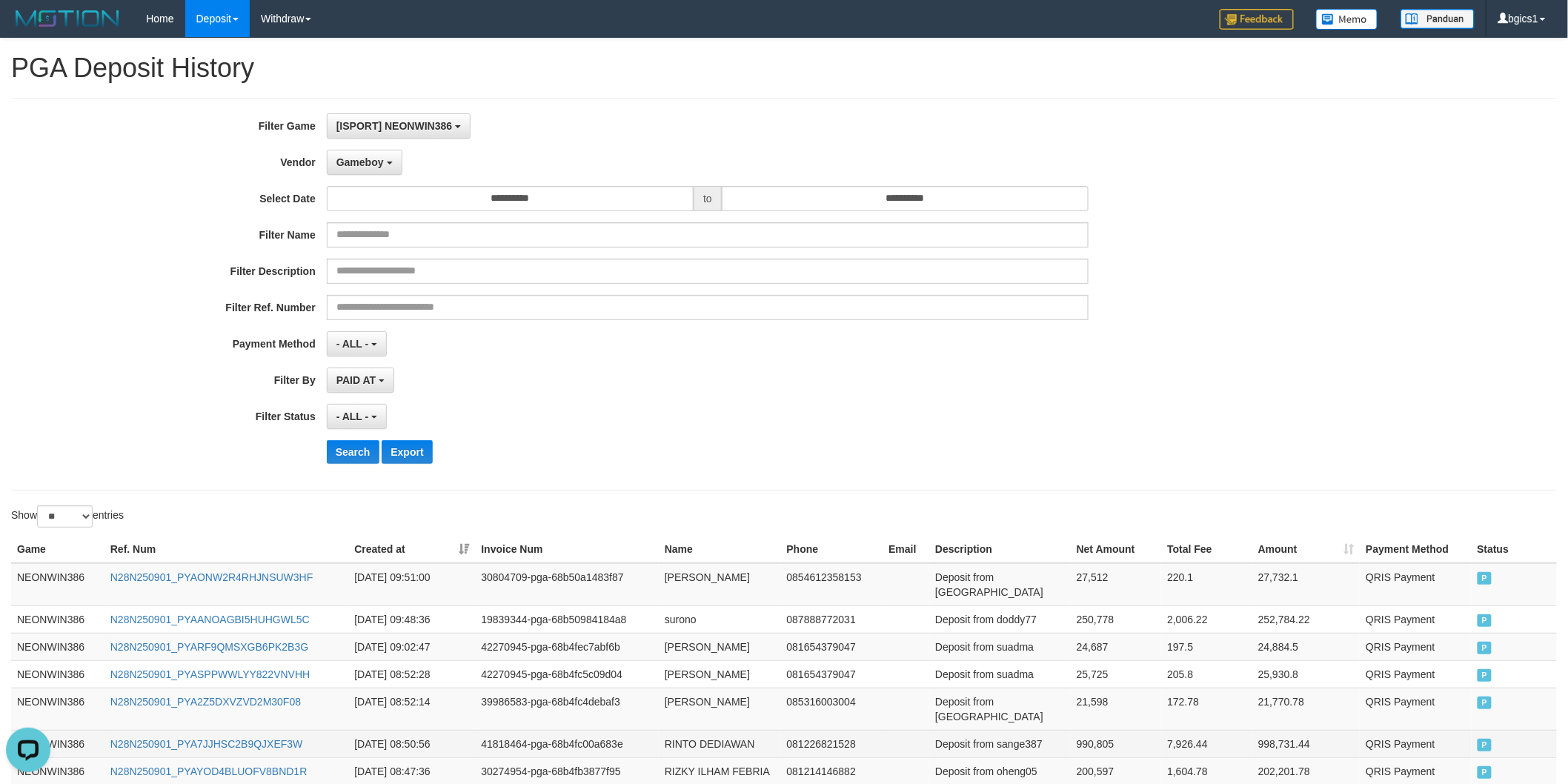
click at [1031, 730] on td "Deposit from sange387" at bounding box center [1000, 743] width 141 height 27
click at [1011, 693] on td "Deposit from raden03" at bounding box center [1000, 709] width 141 height 43
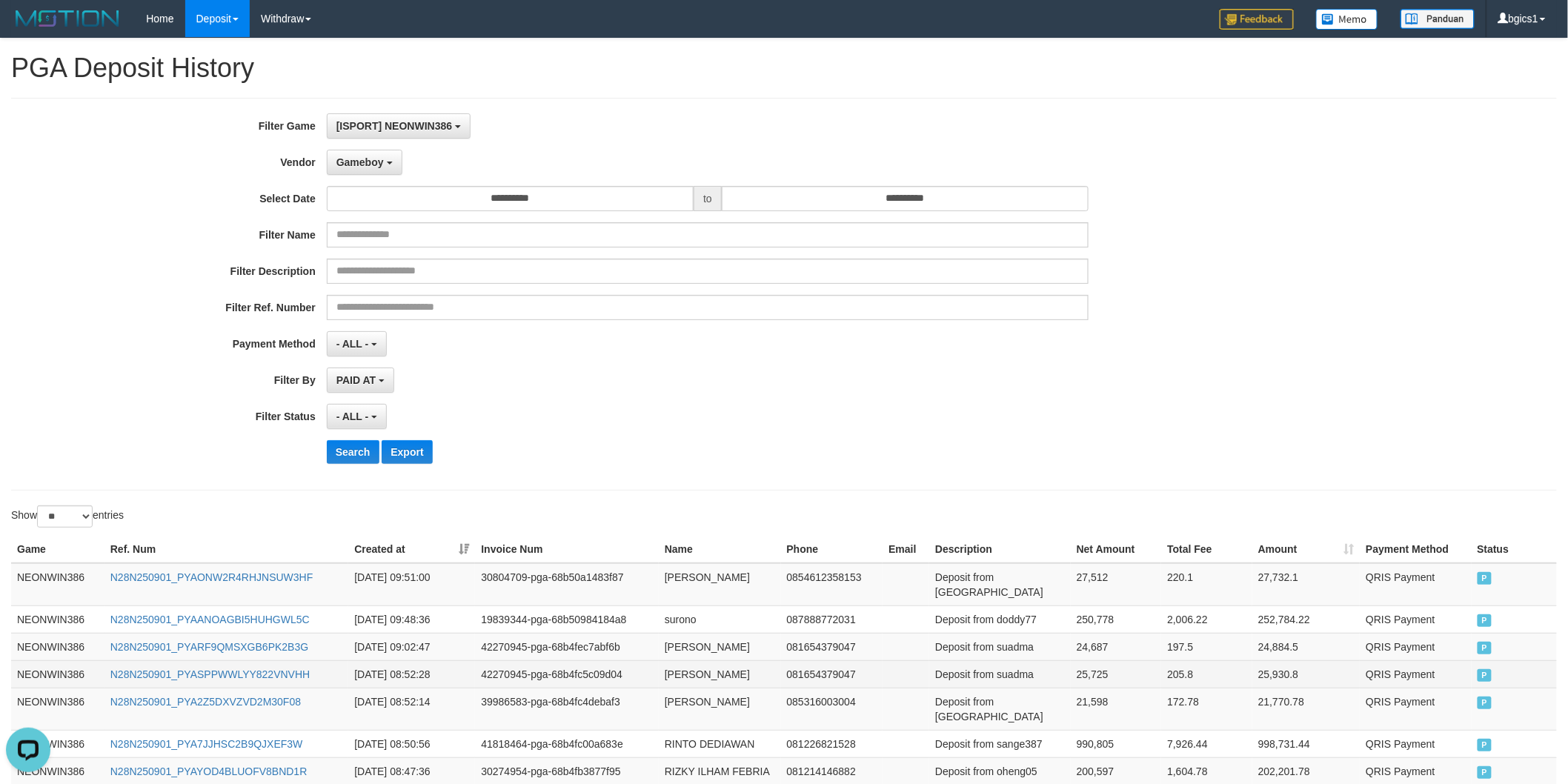
click at [1016, 660] on td "Deposit from suadma" at bounding box center [1000, 674] width 141 height 27
click at [1004, 640] on td "Deposit from suadma" at bounding box center [1000, 646] width 141 height 27
click at [1012, 606] on td "Deposit from doddy77" at bounding box center [1000, 619] width 141 height 27
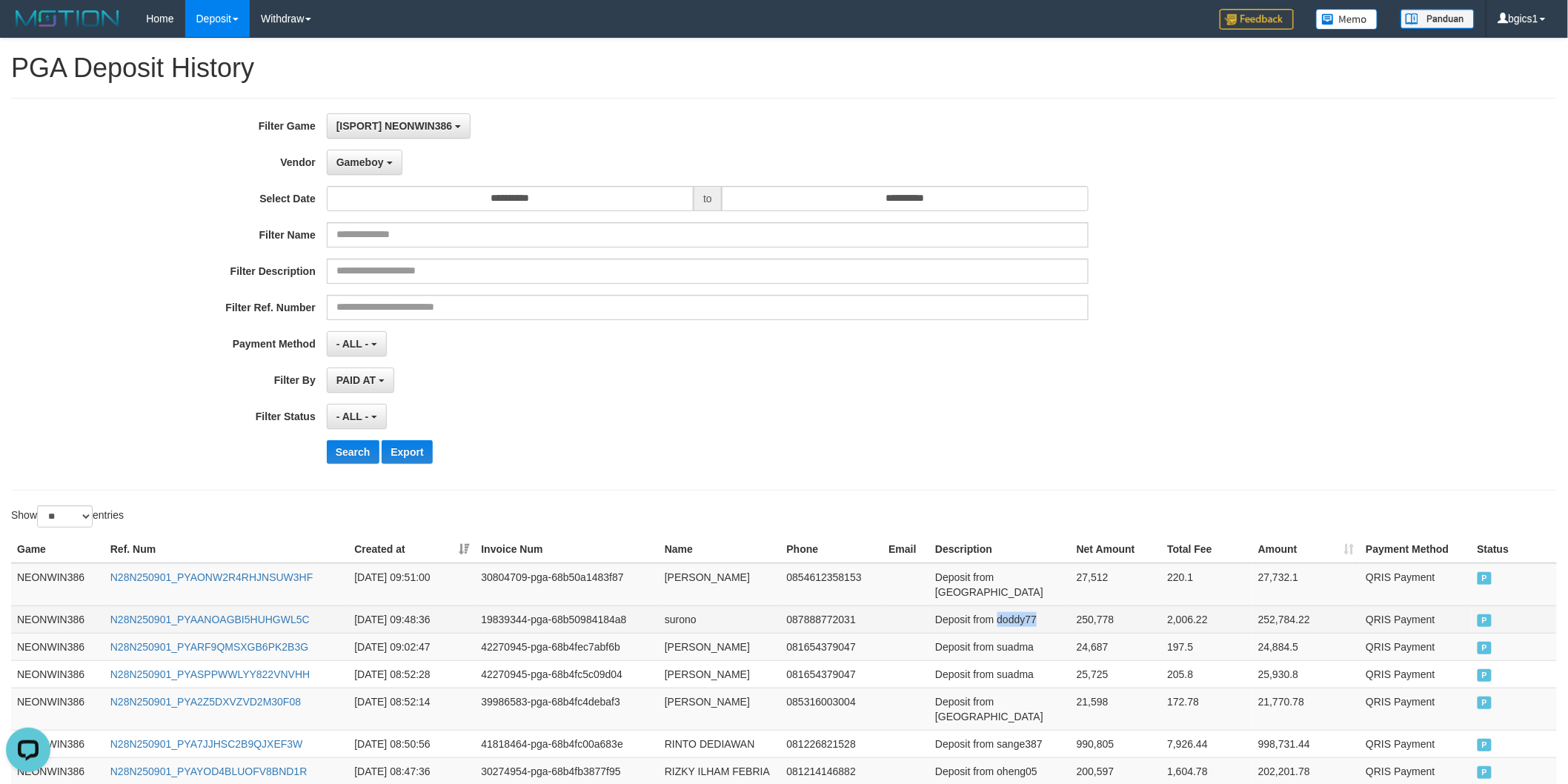
click at [1012, 606] on td "Deposit from doddy77" at bounding box center [1000, 619] width 141 height 27
click at [1034, 578] on td "Deposit from bagiwdlah" at bounding box center [1000, 584] width 141 height 43
click at [679, 730] on td "RINTO DEDIAWAN" at bounding box center [720, 743] width 122 height 27
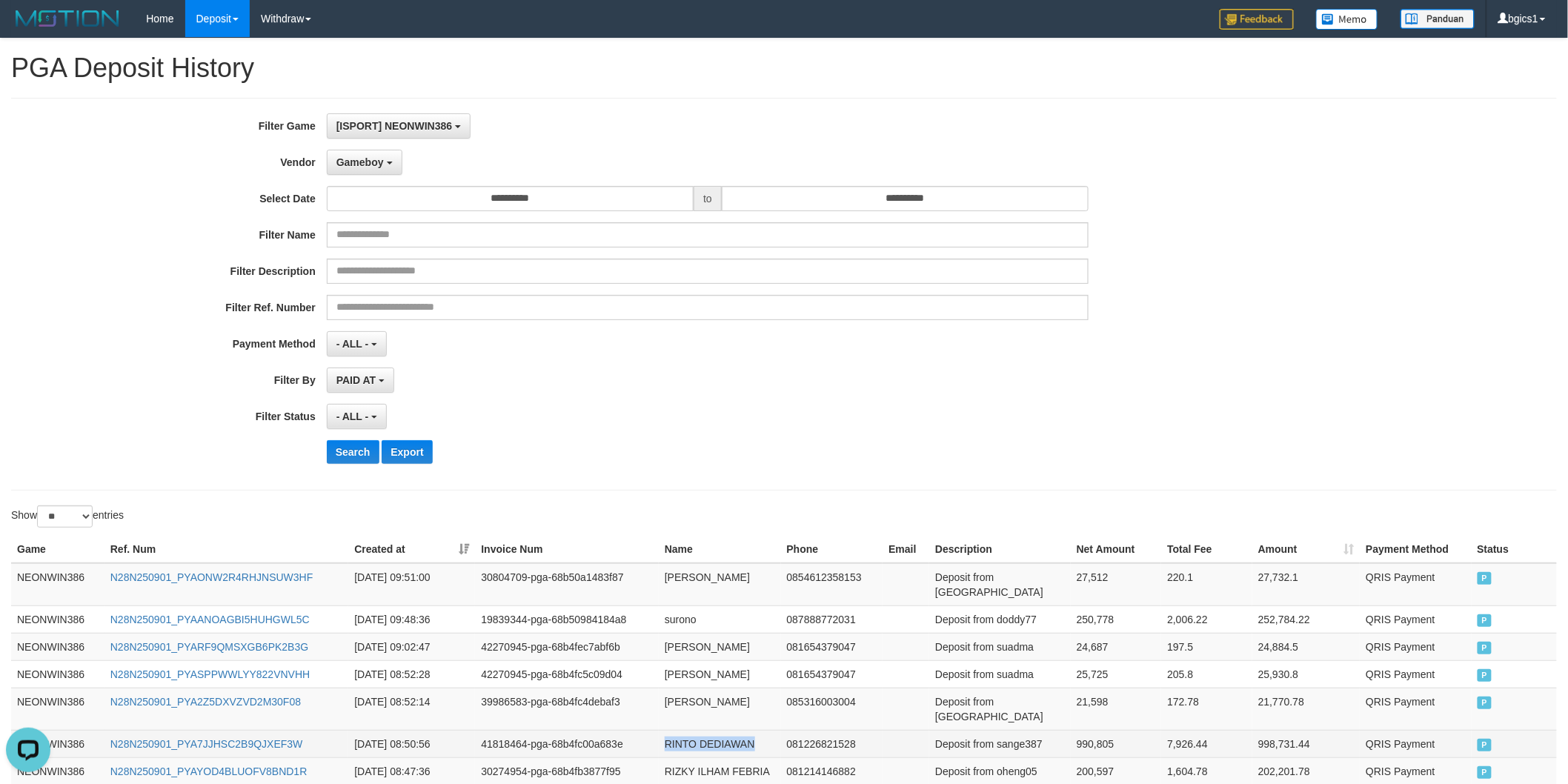
drag, startPoint x: 679, startPoint y: 713, endPoint x: 713, endPoint y: 711, distance: 34.1
click at [713, 730] on td "RINTO DEDIAWAN" at bounding box center [720, 743] width 122 height 27
click at [666, 688] on td "rm efendi" at bounding box center [720, 709] width 122 height 43
drag, startPoint x: 666, startPoint y: 687, endPoint x: 715, endPoint y: 683, distance: 49.2
click at [715, 688] on td "rm efendi" at bounding box center [720, 709] width 122 height 43
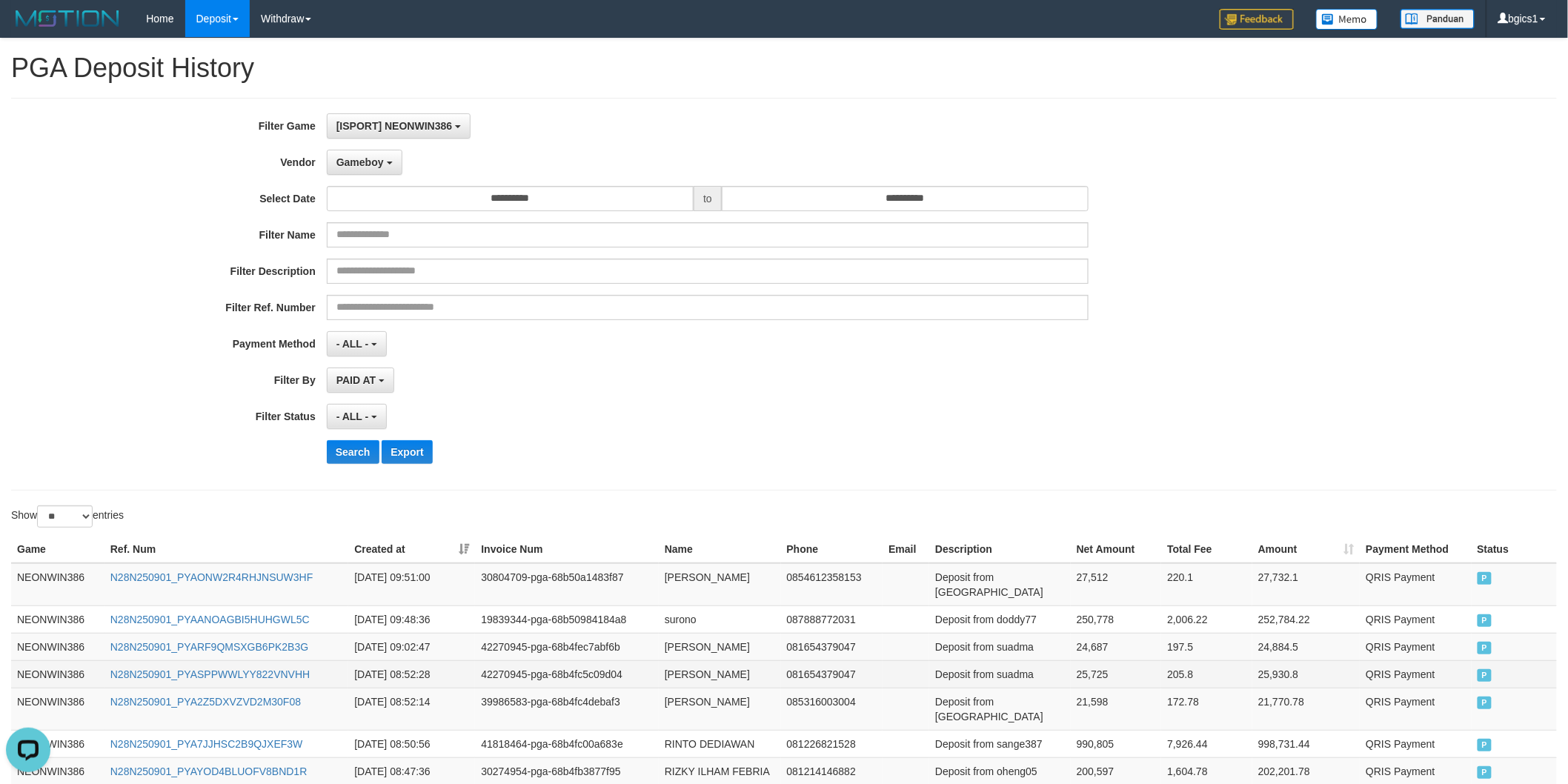
click at [686, 660] on td "wawan awandi" at bounding box center [720, 674] width 122 height 27
drag, startPoint x: 686, startPoint y: 656, endPoint x: 703, endPoint y: 658, distance: 17.1
click at [703, 660] on td "wawan awandi" at bounding box center [720, 674] width 122 height 27
click at [683, 606] on td "surono" at bounding box center [720, 619] width 122 height 27
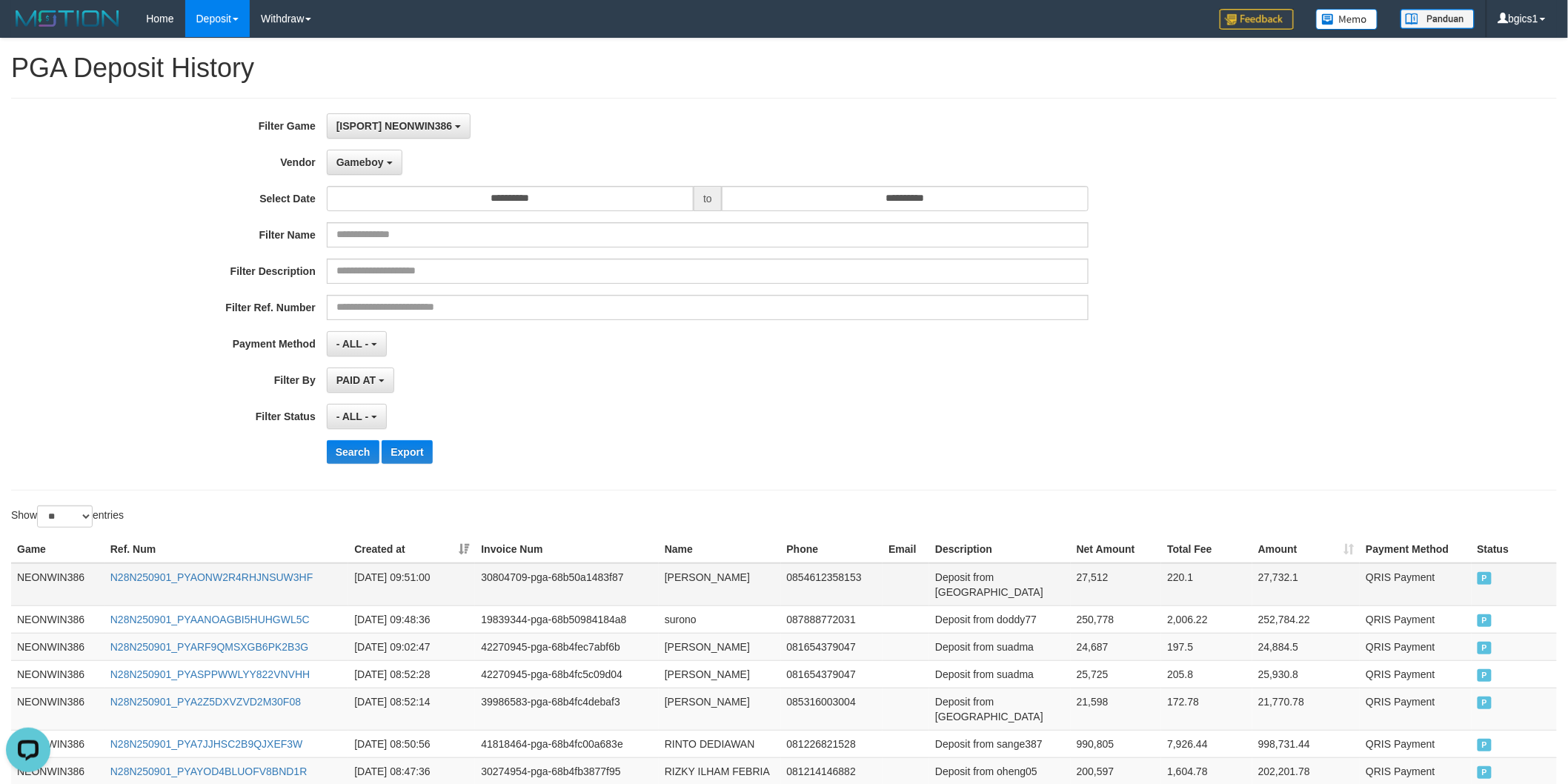
click at [698, 575] on td "muhammad hamizan" at bounding box center [720, 584] width 122 height 43
drag, startPoint x: 698, startPoint y: 575, endPoint x: 771, endPoint y: 575, distance: 73.0
click at [771, 575] on td "muhammad hamizan" at bounding box center [720, 584] width 122 height 43
click at [675, 606] on td "surono" at bounding box center [720, 619] width 122 height 27
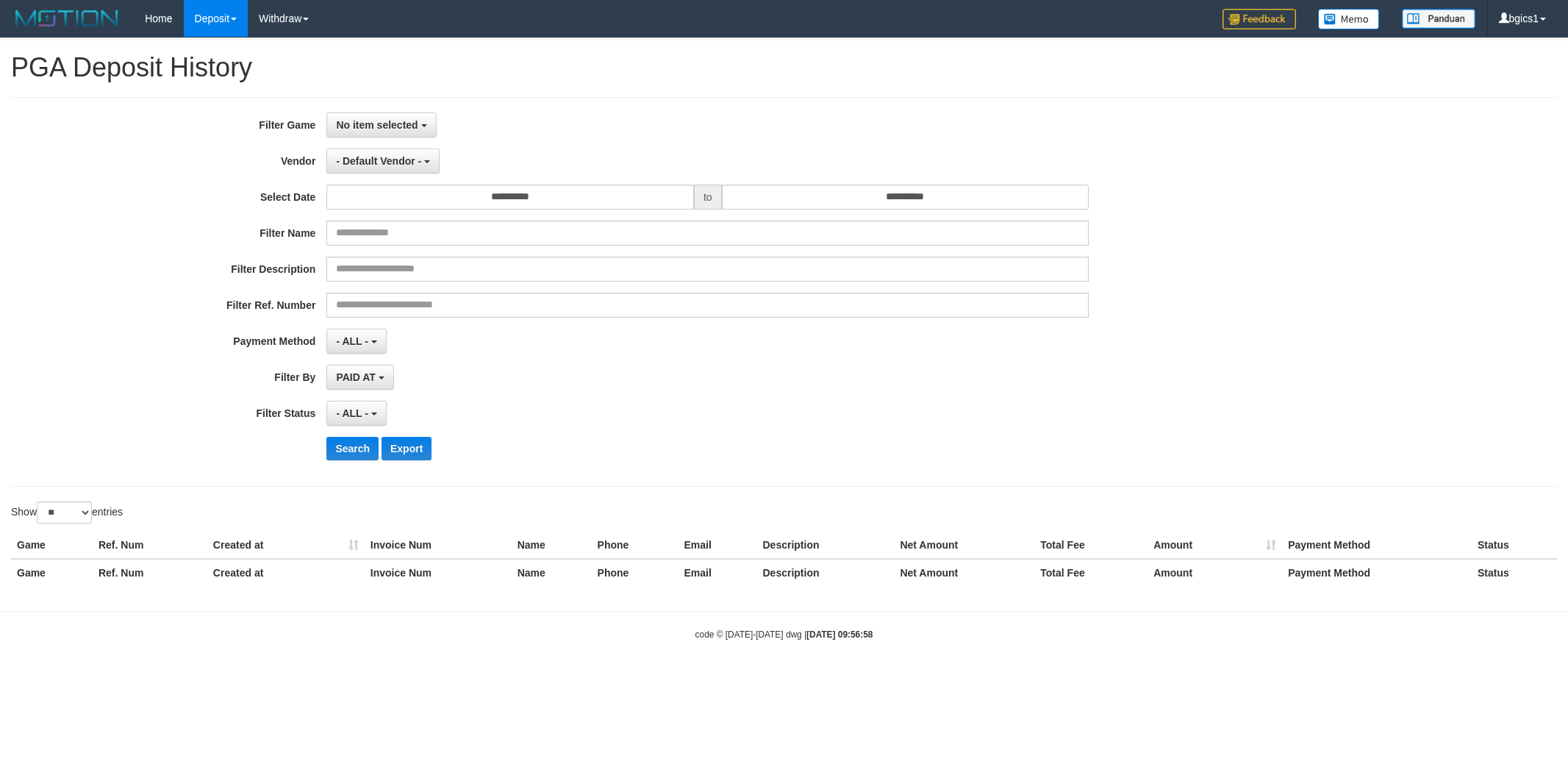
select select
select select "**"
